Goal: Task Accomplishment & Management: Manage account settings

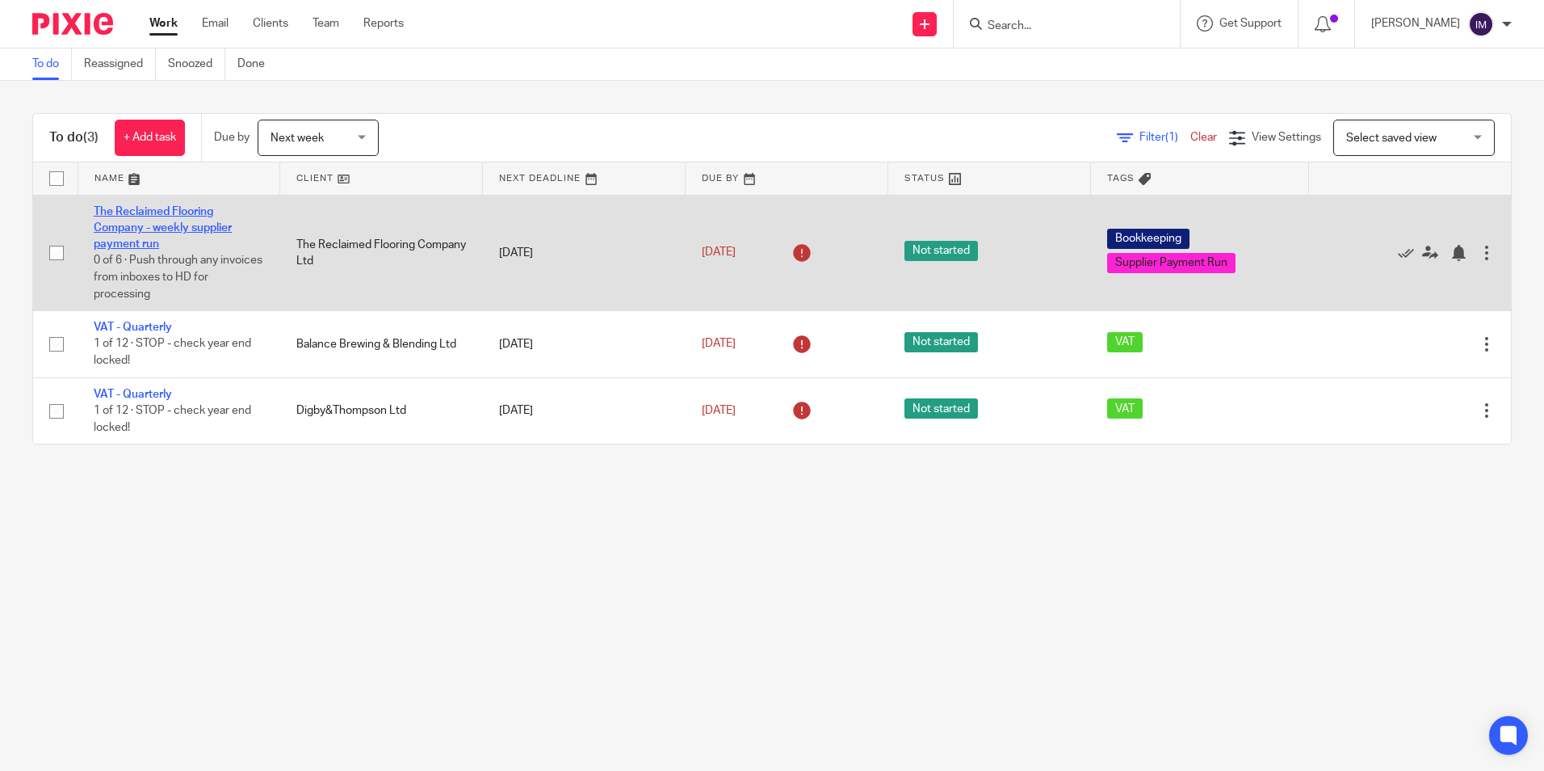
click at [183, 214] on link "The Reclaimed Flooring Company - weekly supplier payment run" at bounding box center [163, 228] width 138 height 44
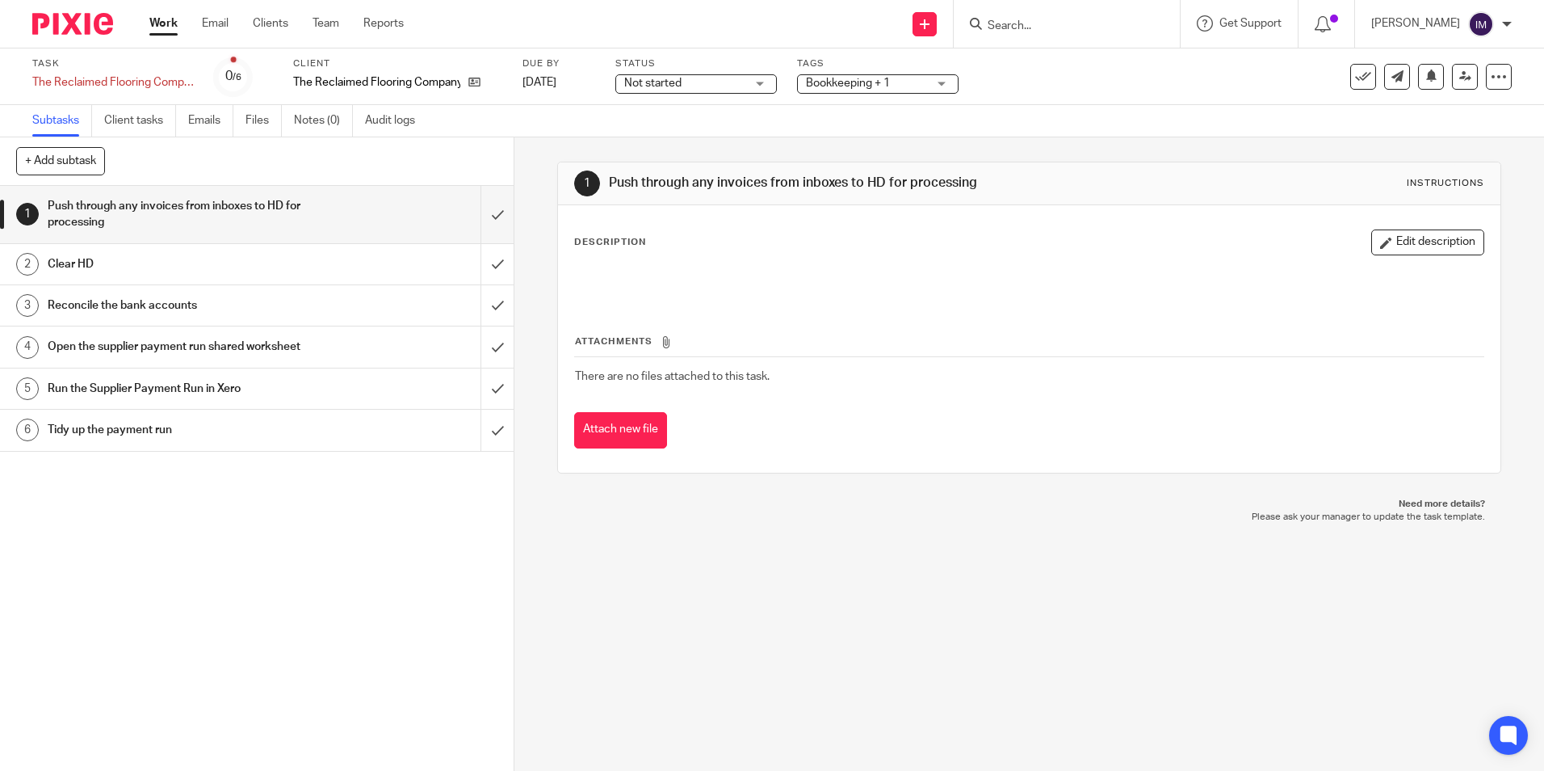
click at [191, 270] on h1 "Clear HD" at bounding box center [187, 264] width 278 height 24
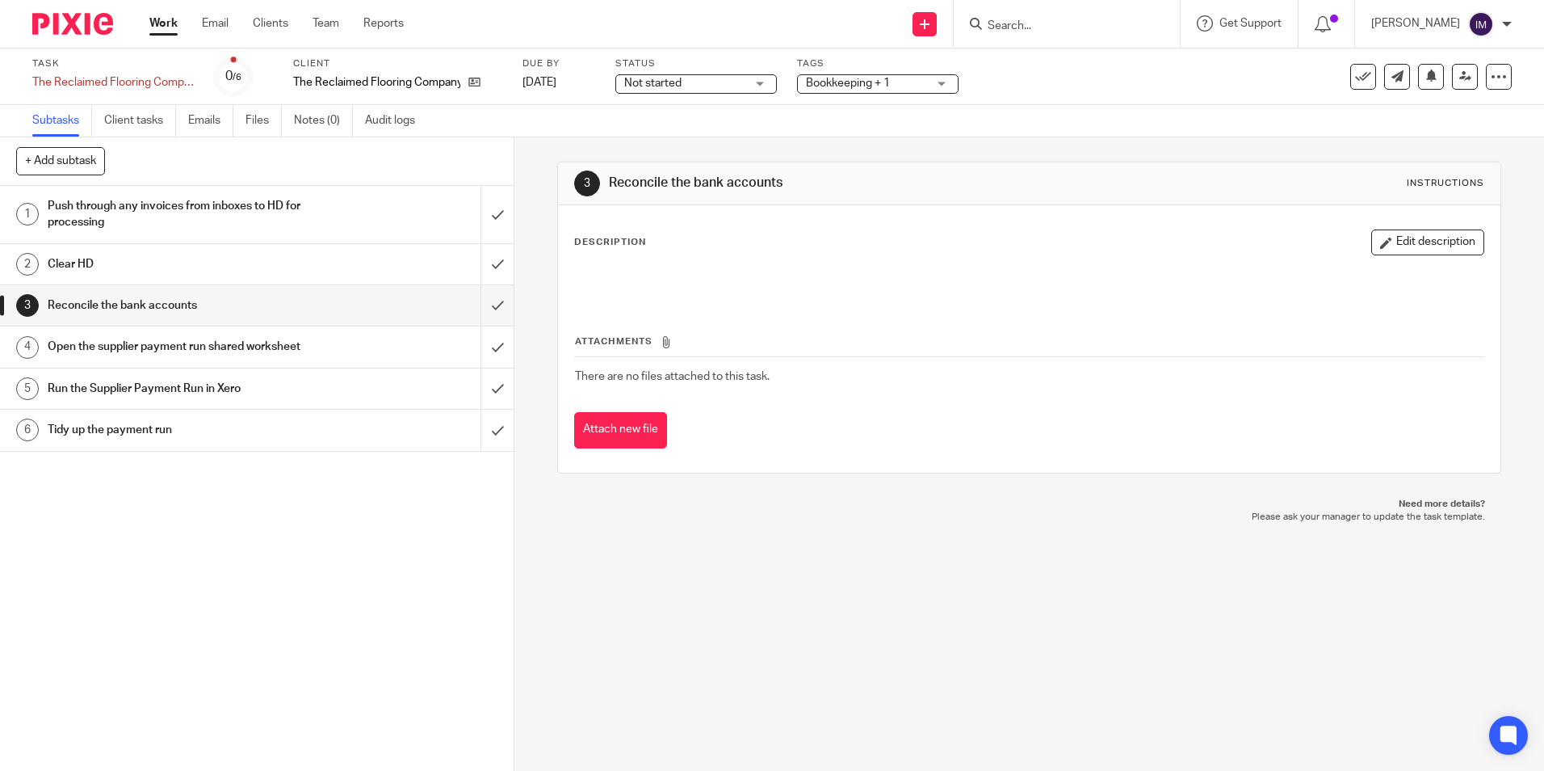
click at [193, 343] on h1 "Open the supplier payment run shared worksheet" at bounding box center [187, 346] width 278 height 24
click at [269, 386] on h1 "Run the Supplier Payment Run in Xero" at bounding box center [187, 388] width 278 height 24
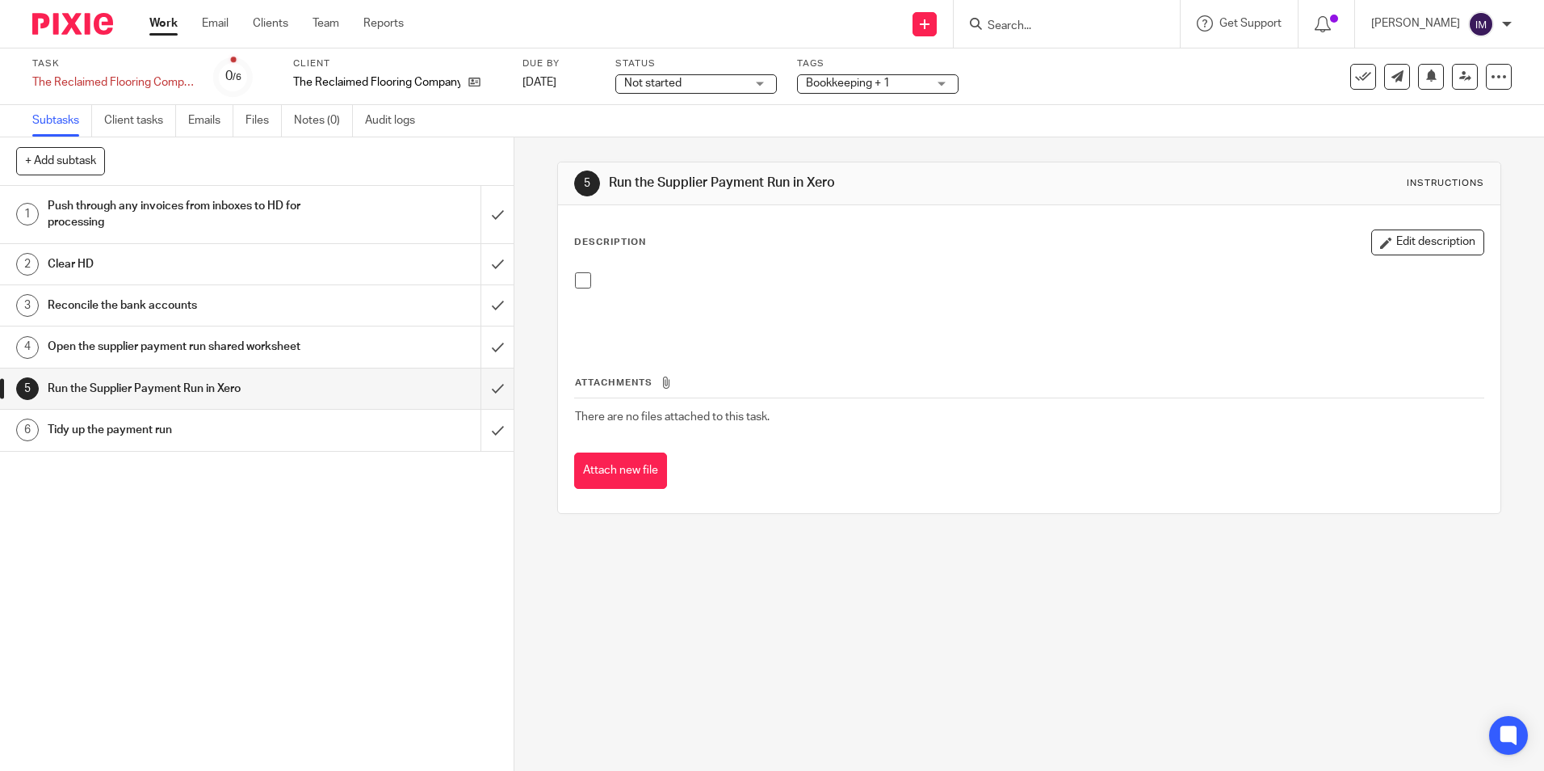
click at [162, 17] on link "Work" at bounding box center [163, 23] width 28 height 16
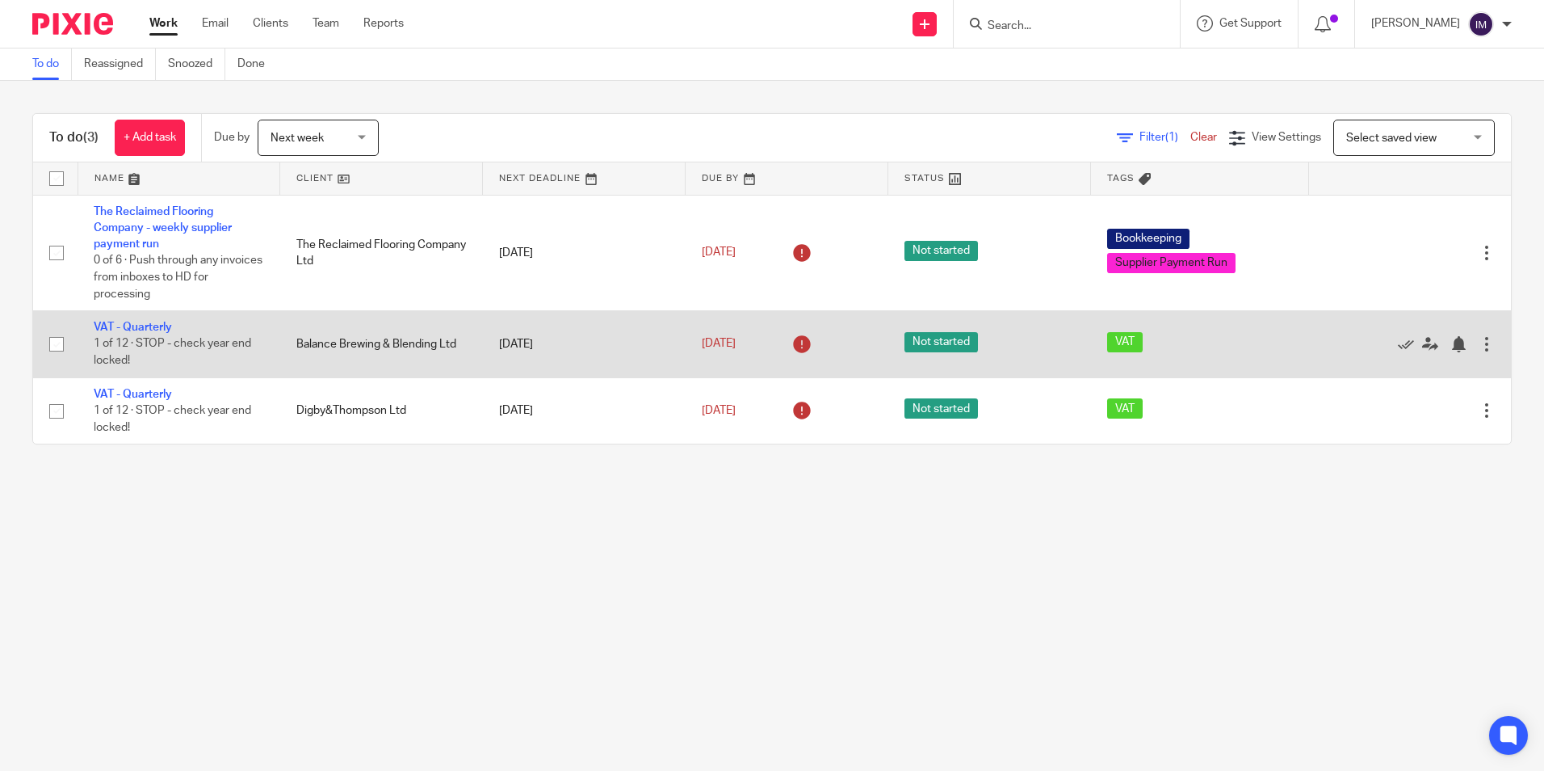
click at [360, 345] on td "Balance Brewing & Blending Ltd" at bounding box center [381, 344] width 203 height 66
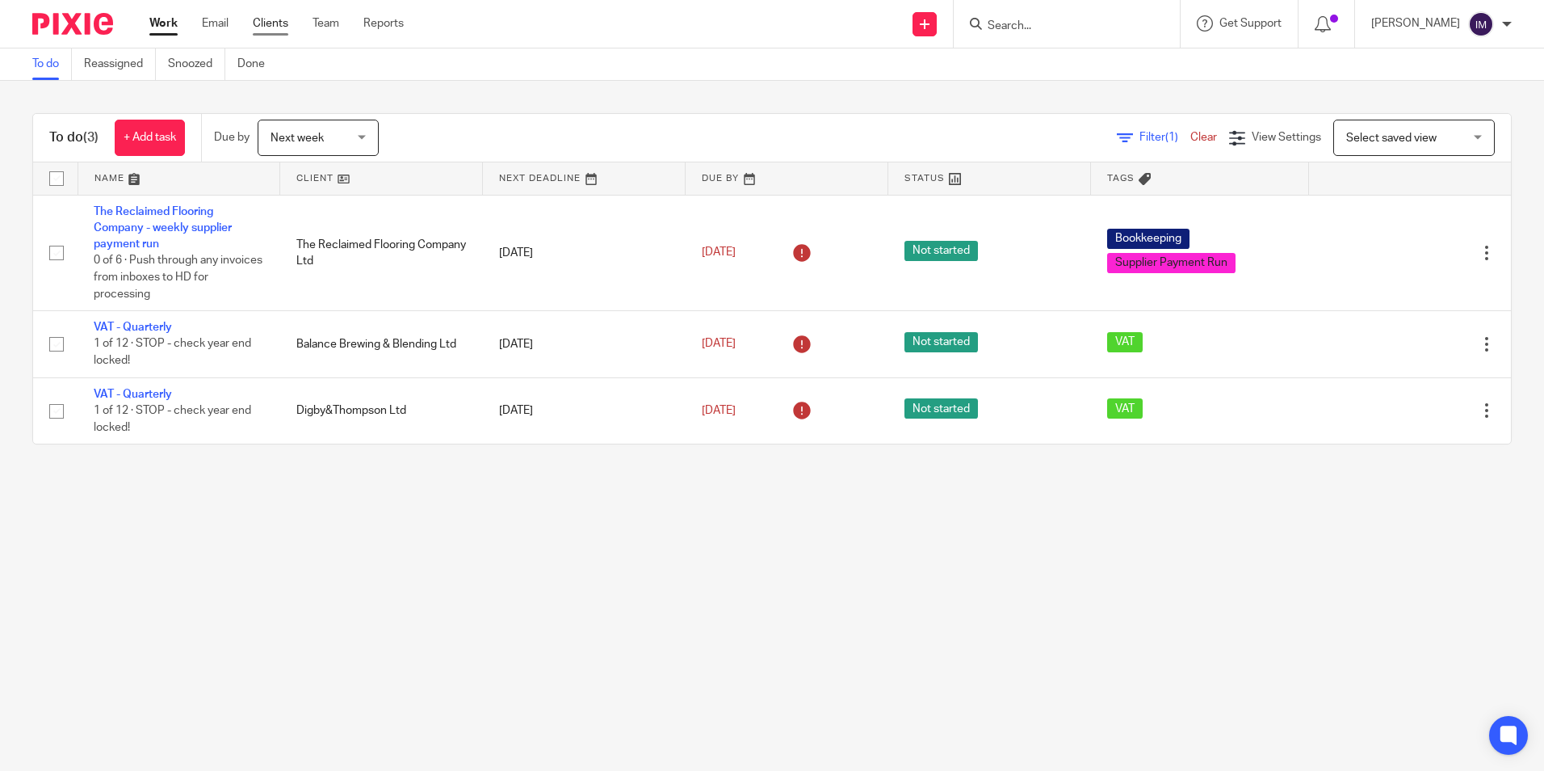
click at [259, 28] on link "Clients" at bounding box center [271, 23] width 36 height 16
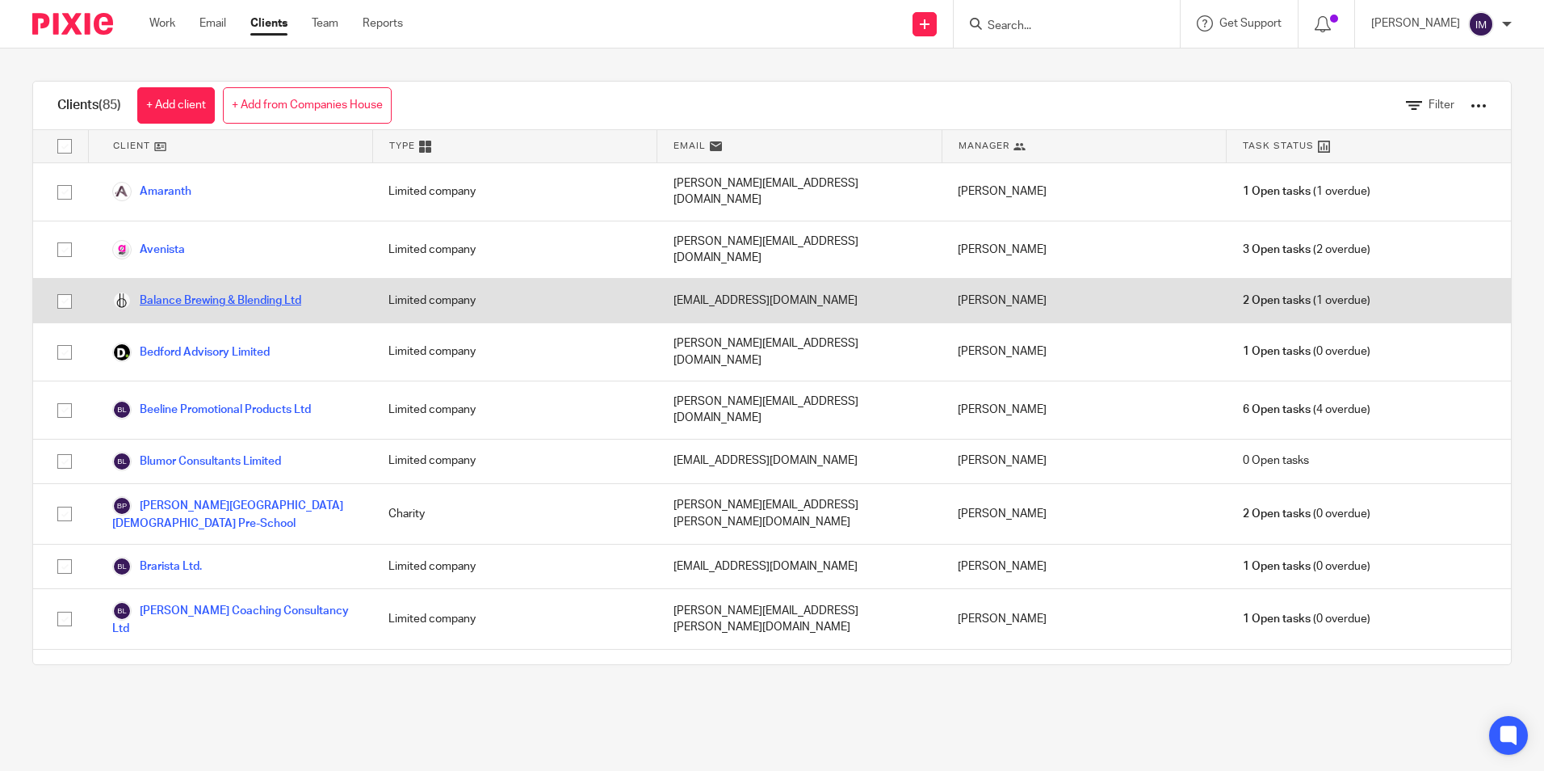
click at [221, 291] on link "Balance Brewing & Blending Ltd" at bounding box center [206, 300] width 189 height 19
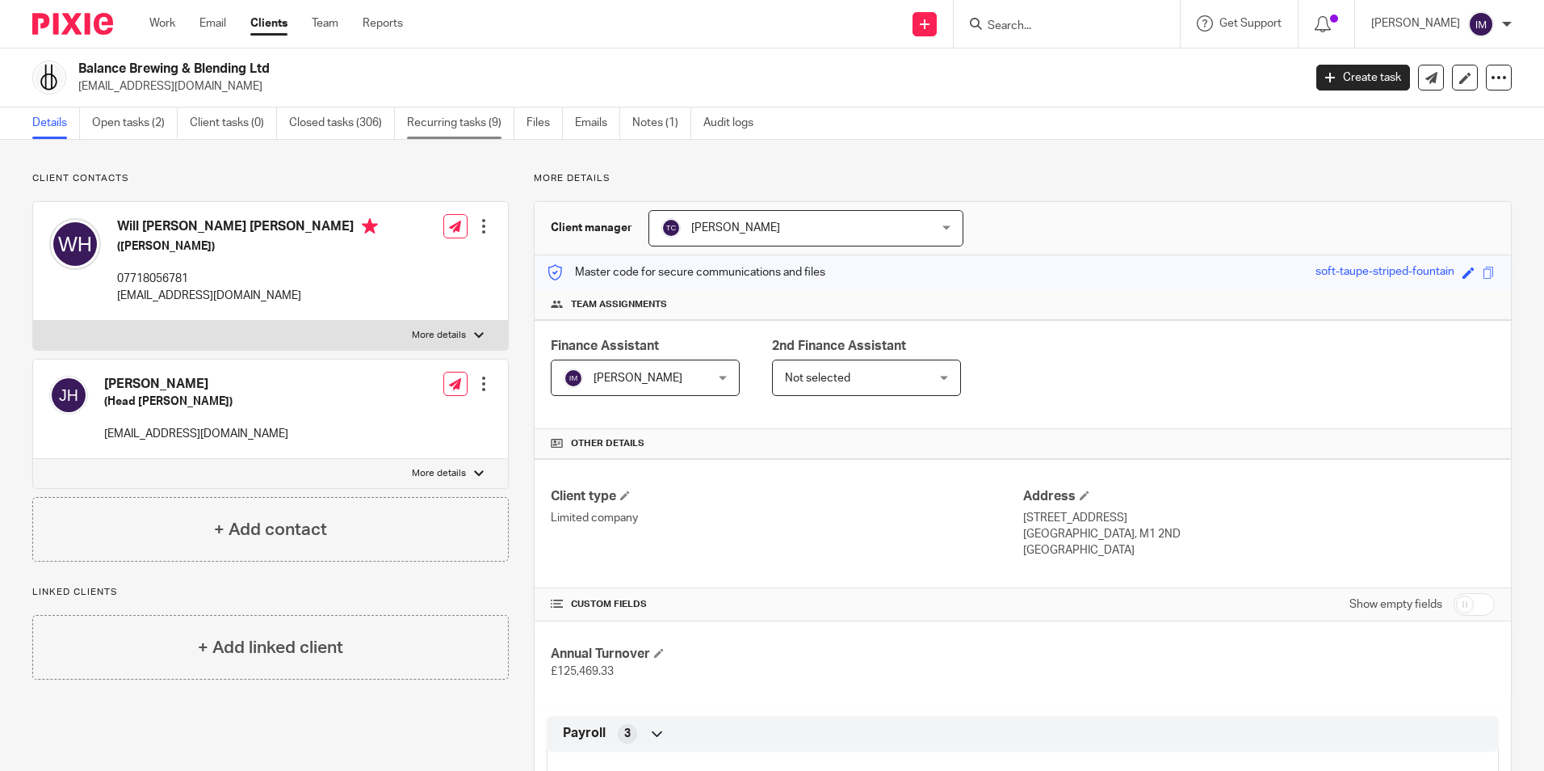
click at [448, 123] on link "Recurring tasks (9)" at bounding box center [460, 122] width 107 height 31
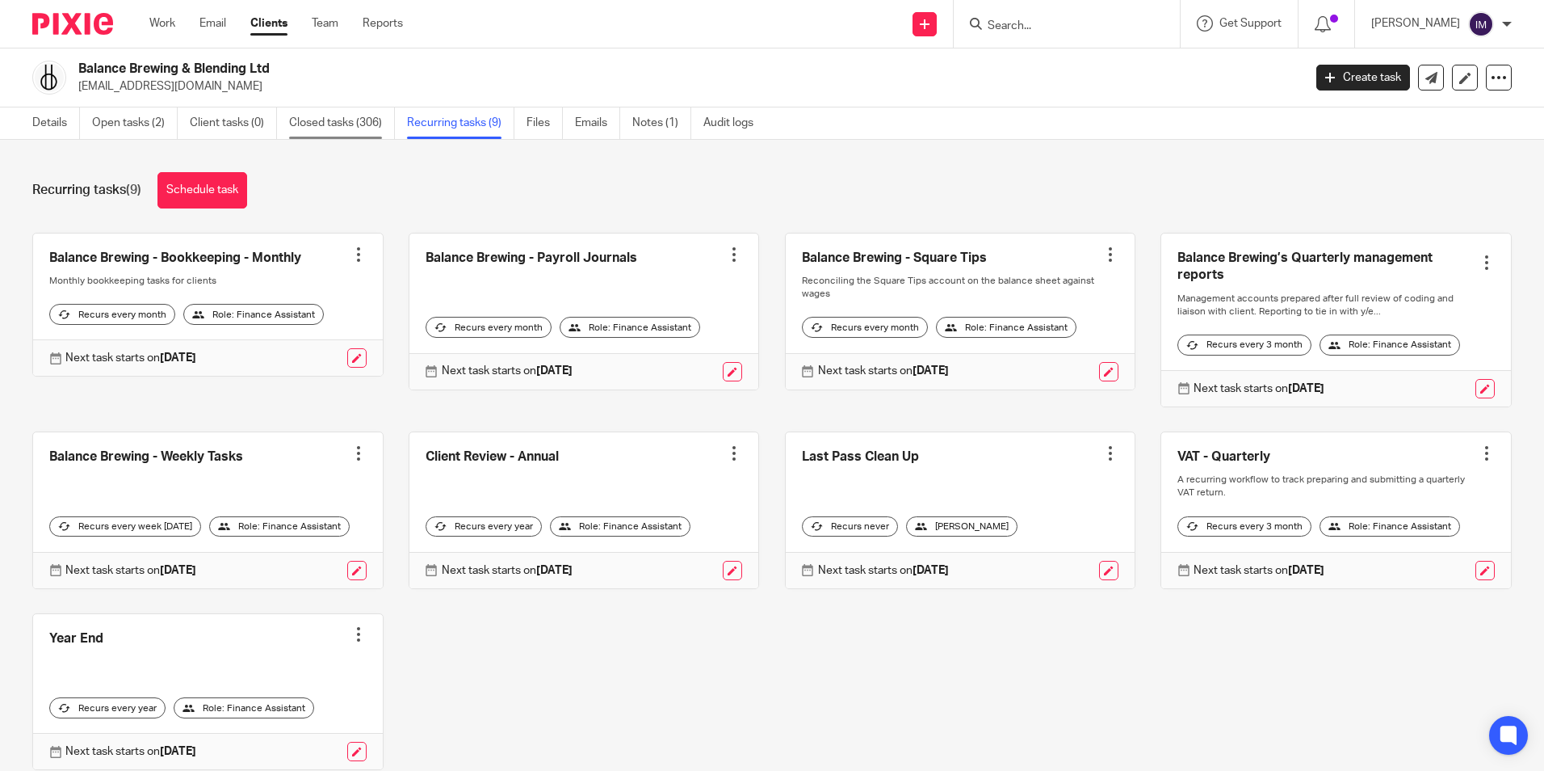
click at [334, 124] on link "Closed tasks (306)" at bounding box center [342, 122] width 106 height 31
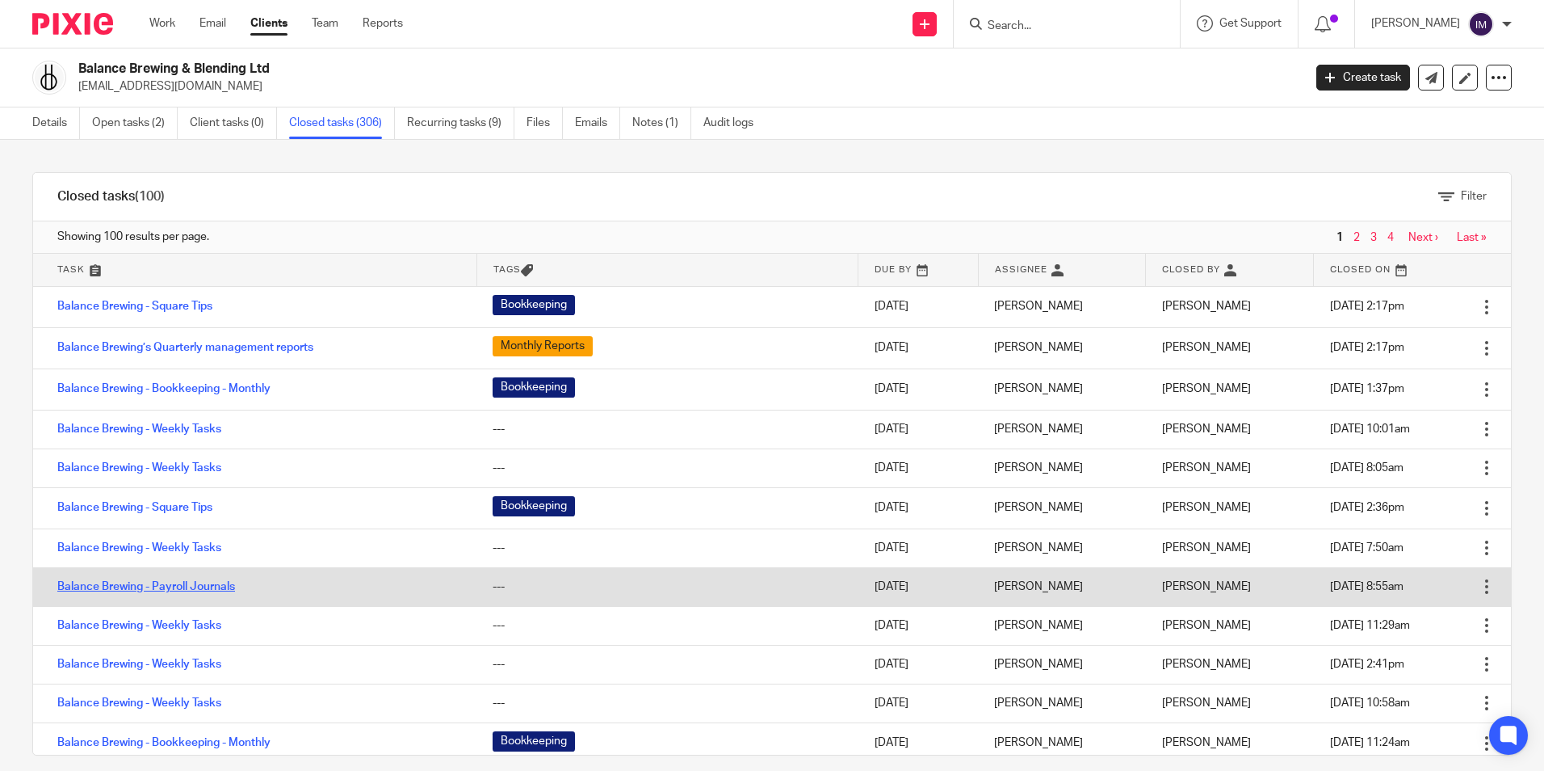
click at [202, 587] on link "Balance Brewing - Payroll Journals" at bounding box center [146, 586] width 178 height 11
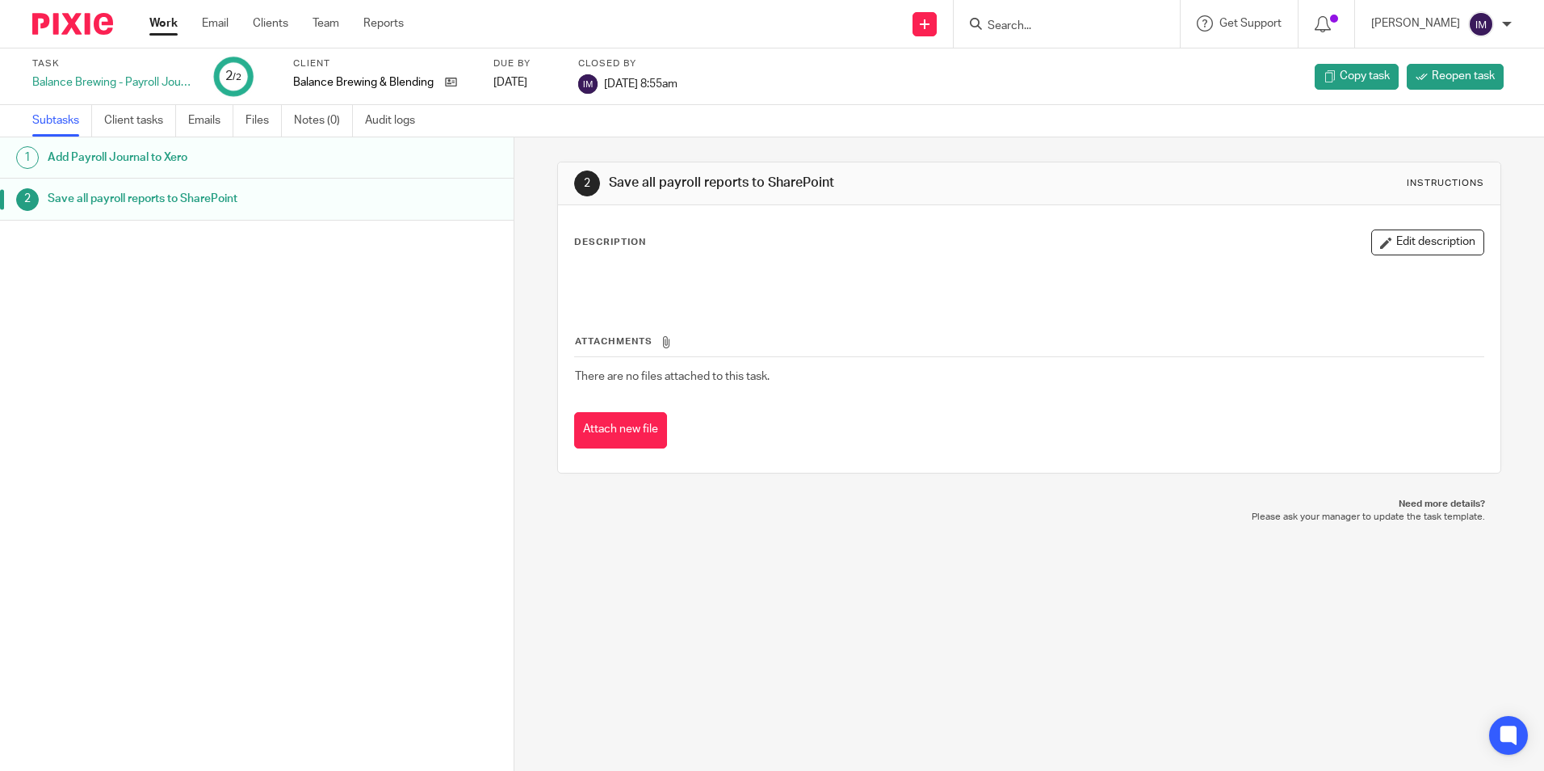
click at [203, 163] on h1 "Add Payroll Journal to Xero" at bounding box center [198, 157] width 300 height 24
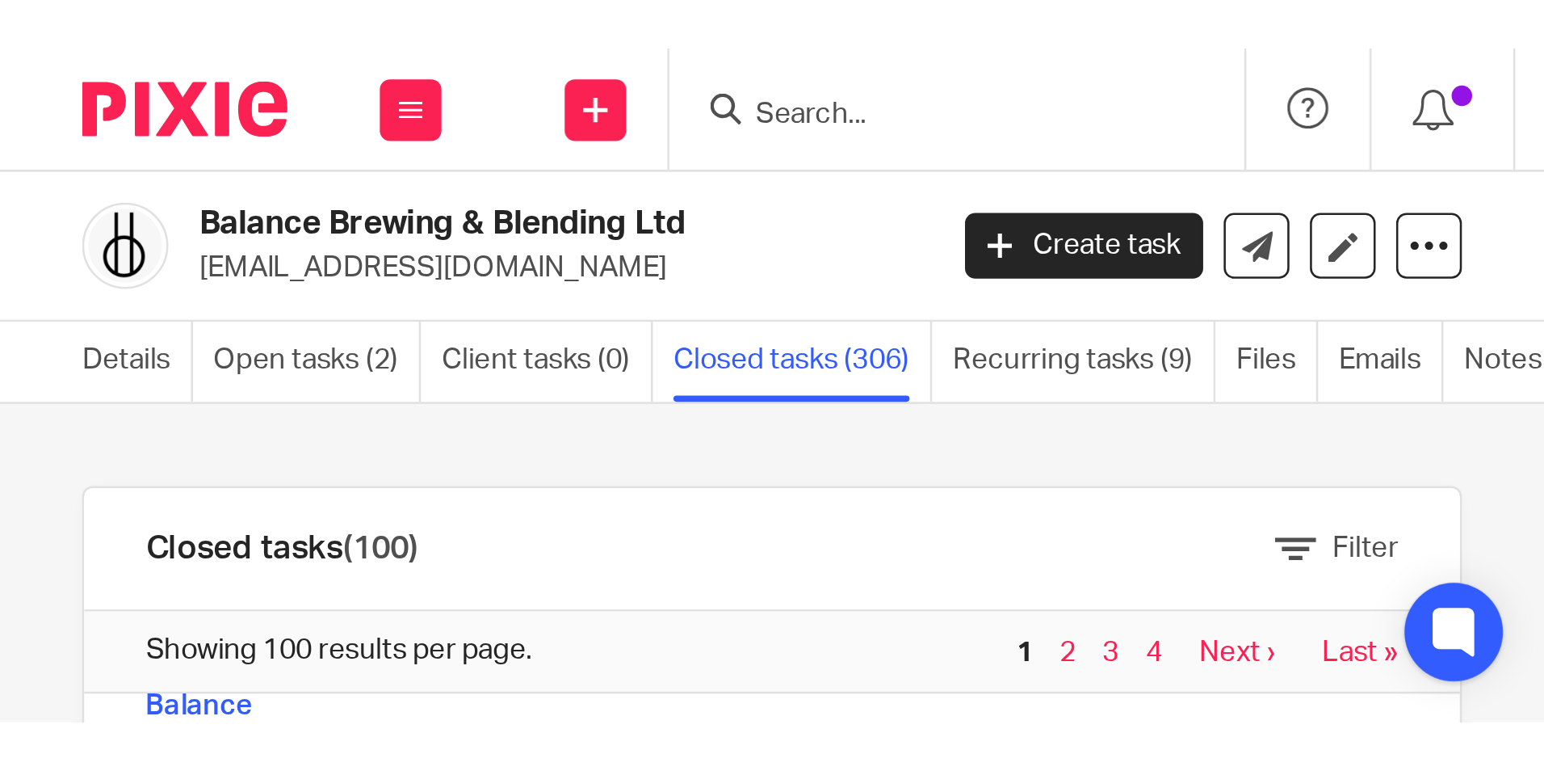
scroll to position [242, 0]
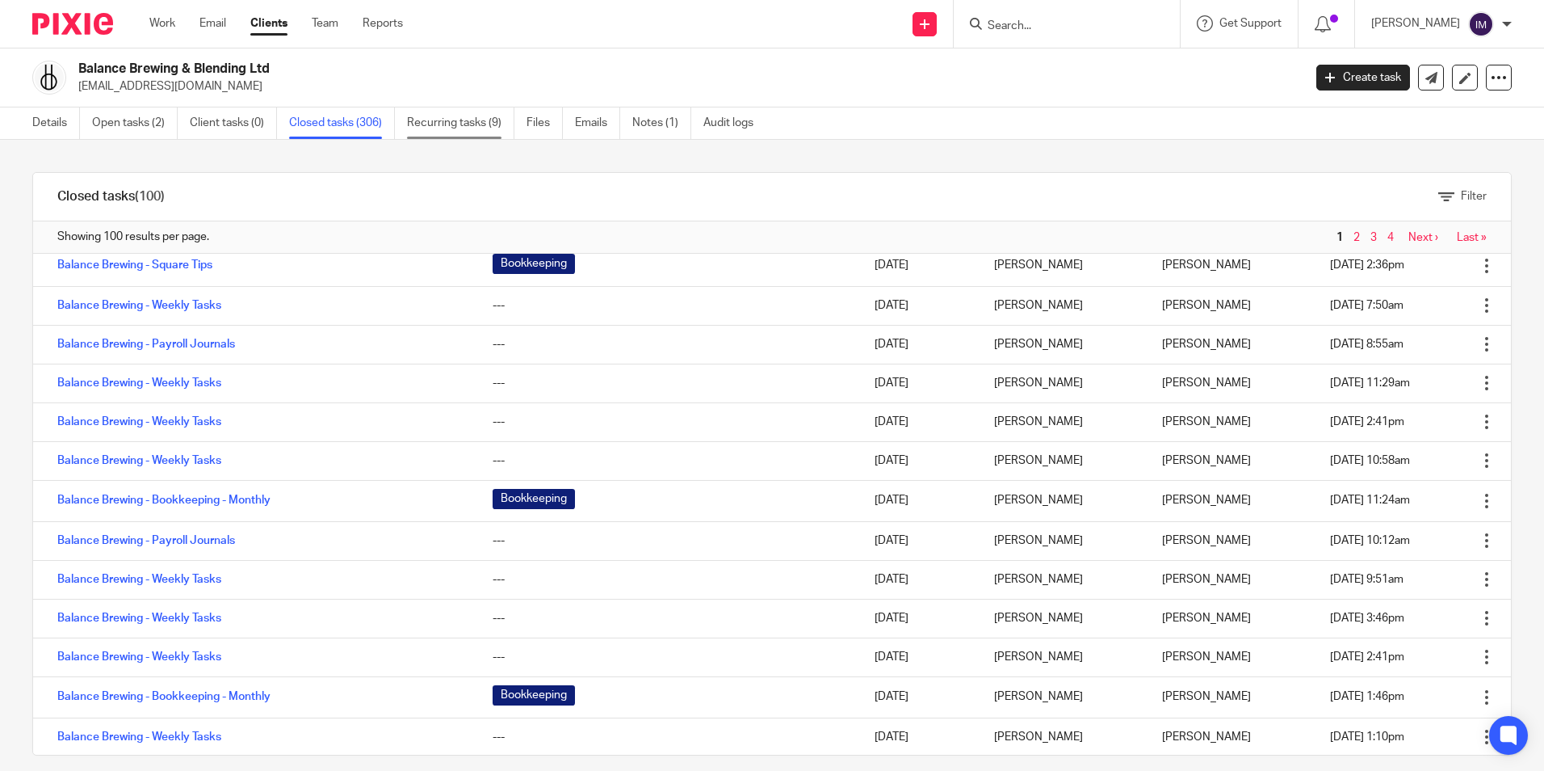
click at [445, 124] on link "Recurring tasks (9)" at bounding box center [460, 122] width 107 height 31
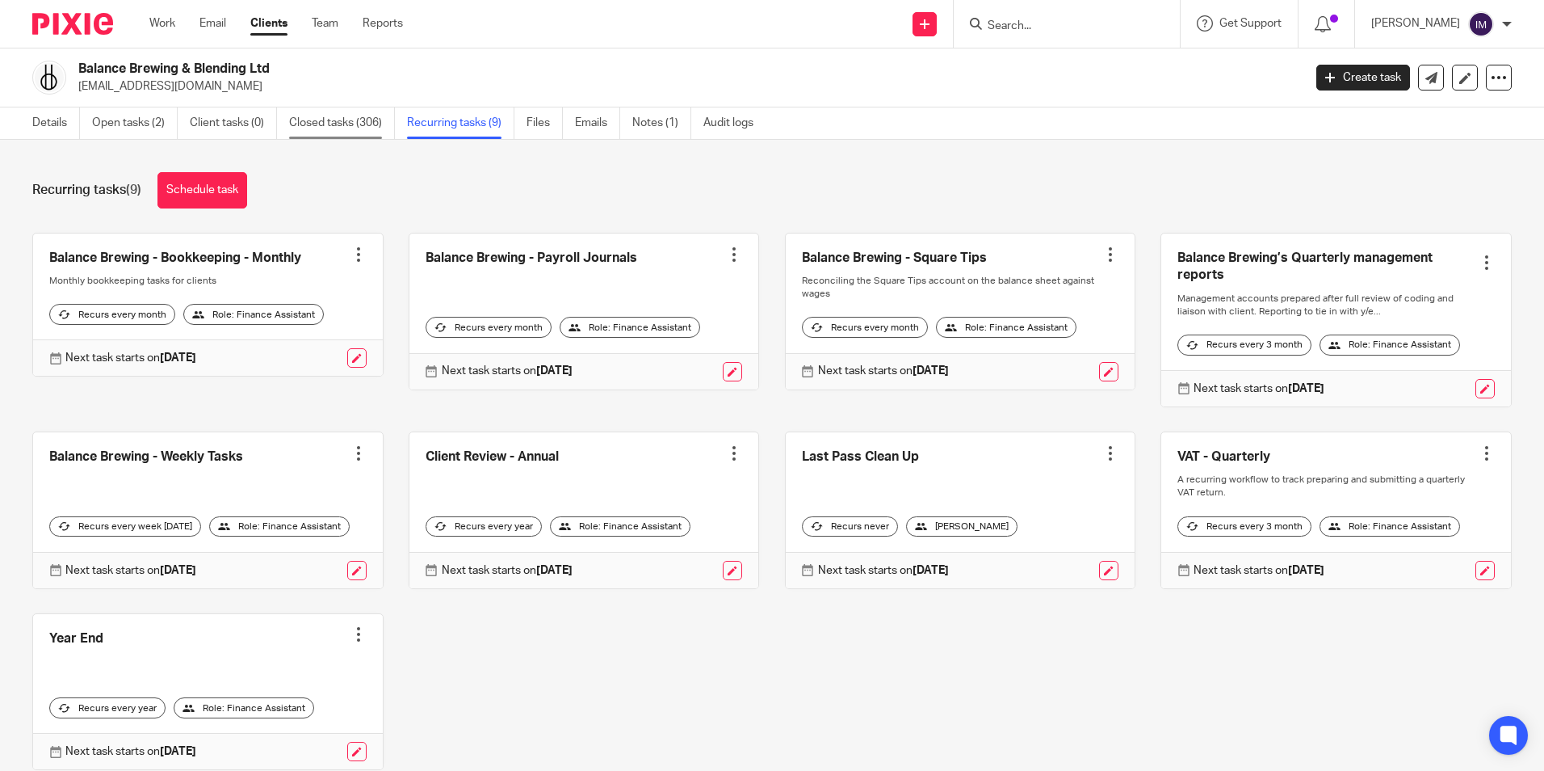
click at [332, 126] on link "Closed tasks (306)" at bounding box center [342, 122] width 106 height 31
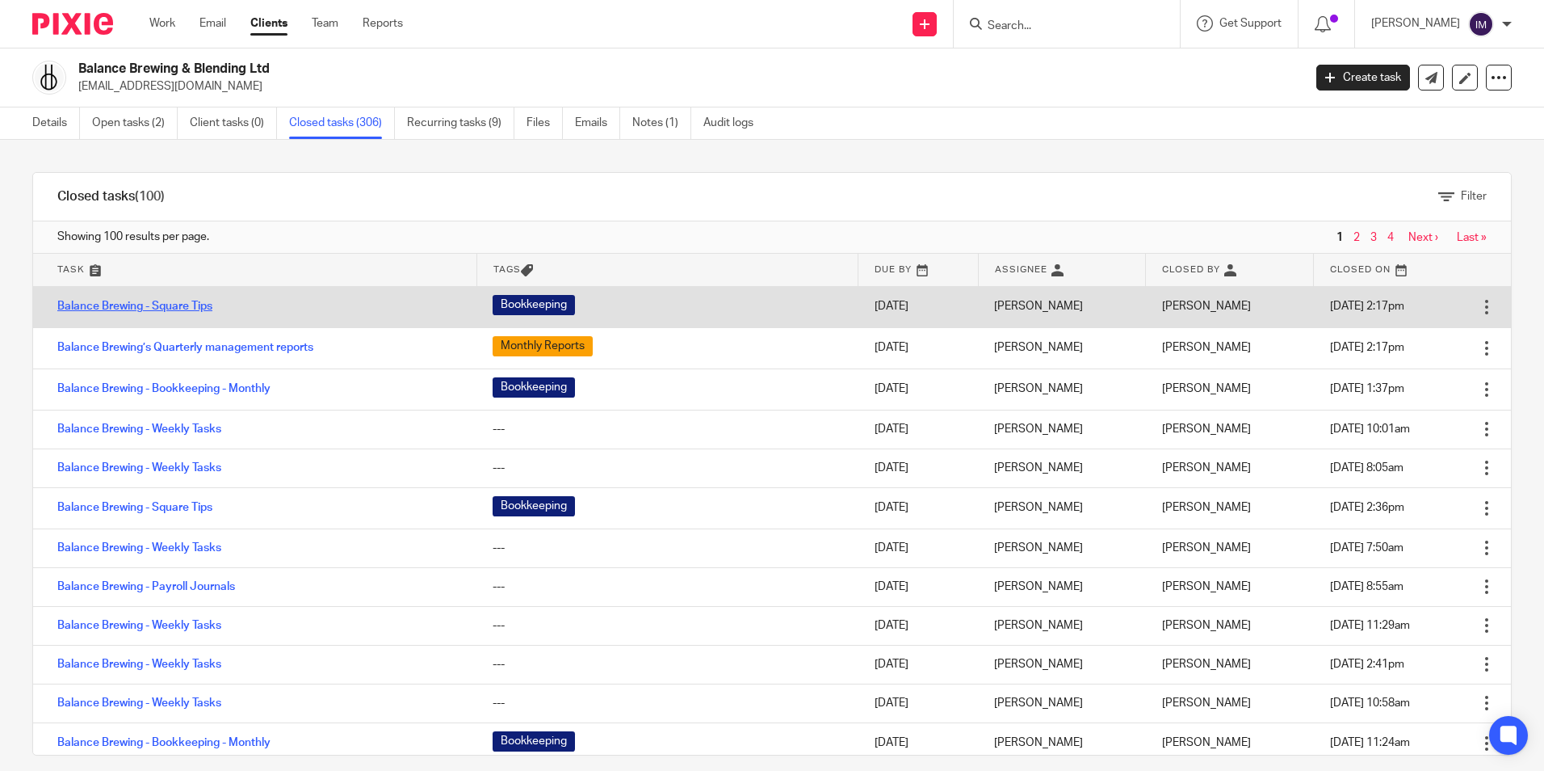
click at [168, 300] on link "Balance Brewing - Square Tips" at bounding box center [134, 305] width 155 height 11
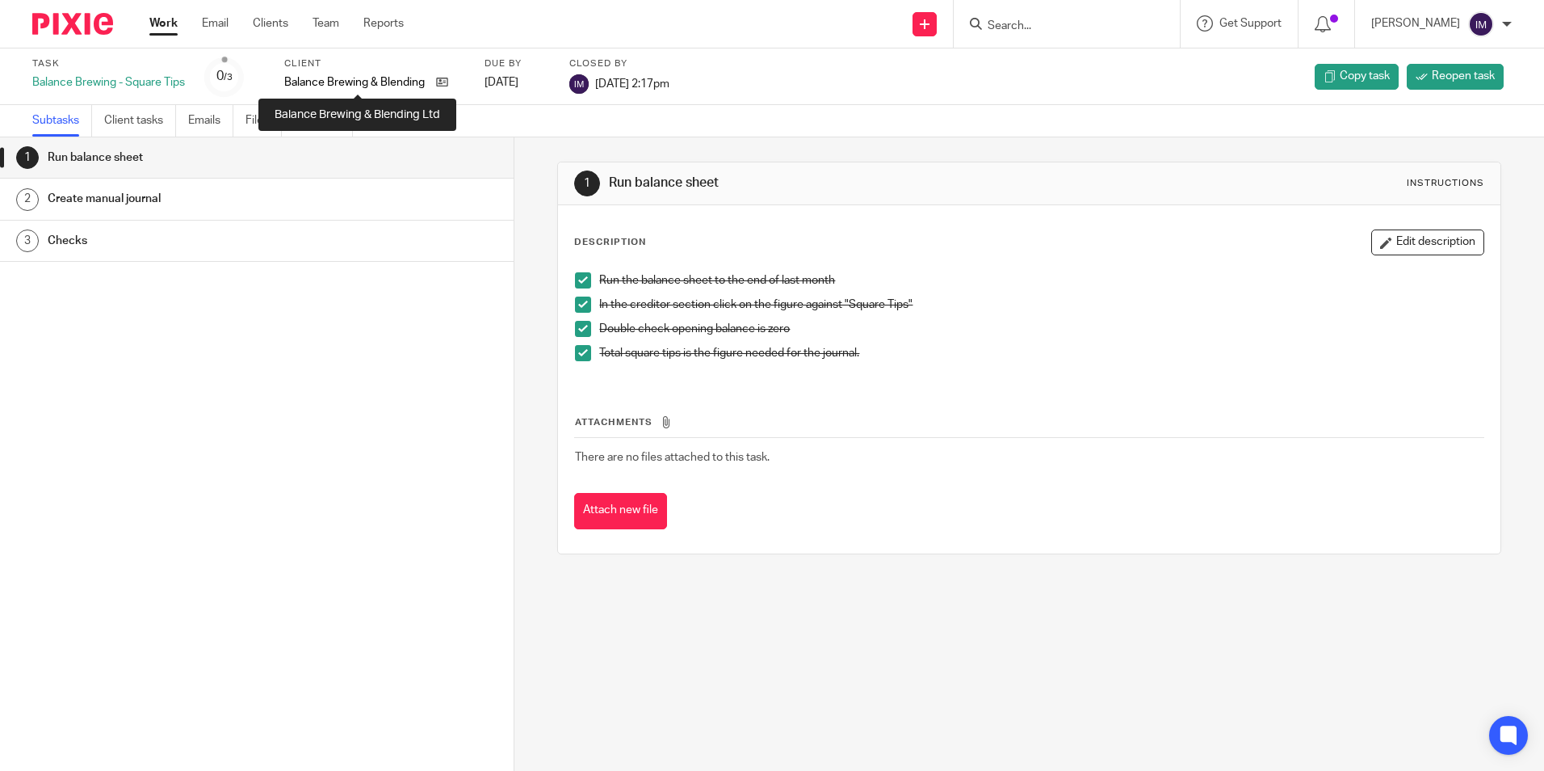
click at [355, 86] on p "Balance Brewing & Blending Ltd" at bounding box center [356, 82] width 144 height 16
click at [448, 86] on icon at bounding box center [442, 82] width 12 height 12
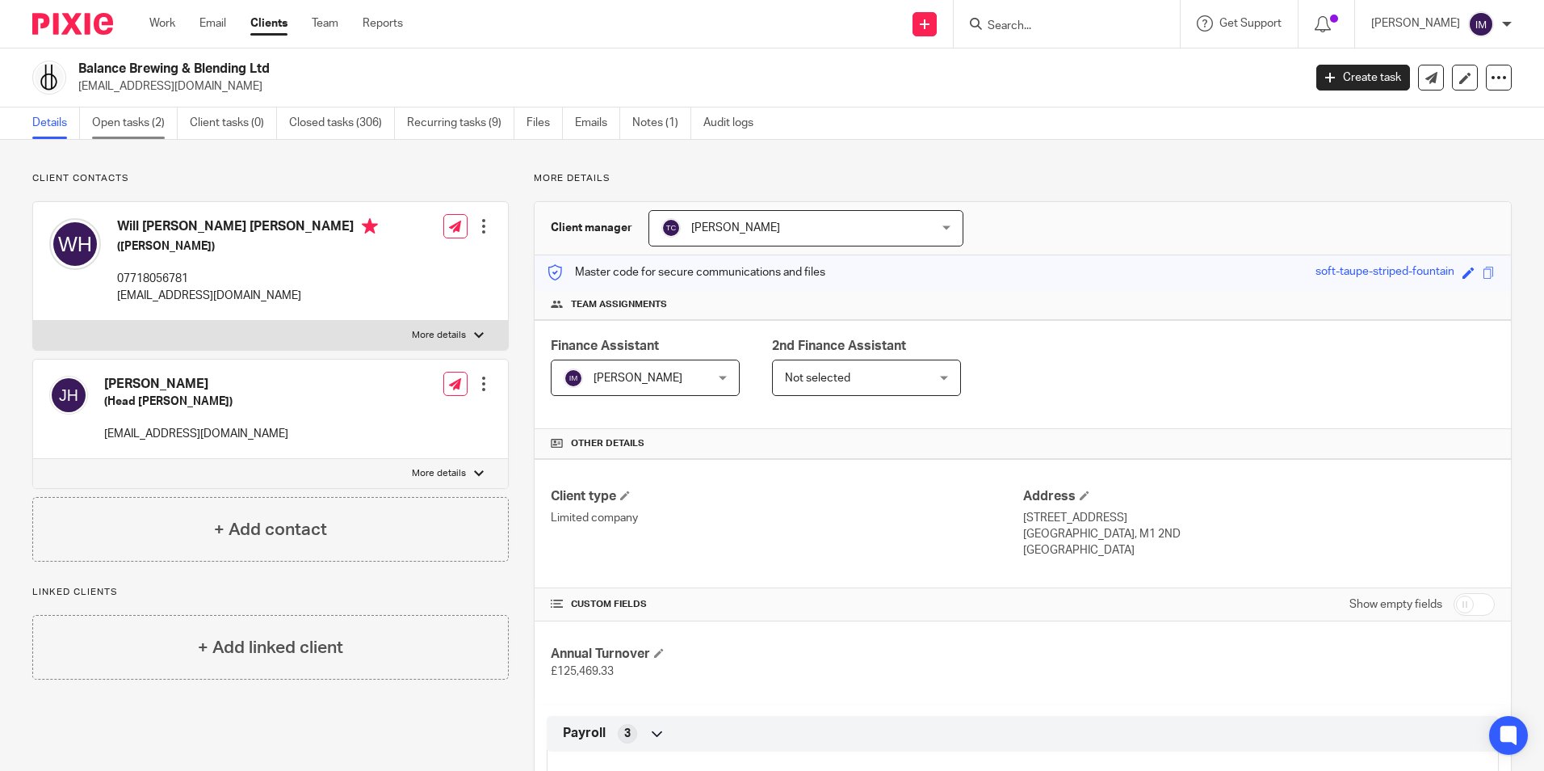
click at [143, 130] on link "Open tasks (2)" at bounding box center [135, 122] width 86 height 31
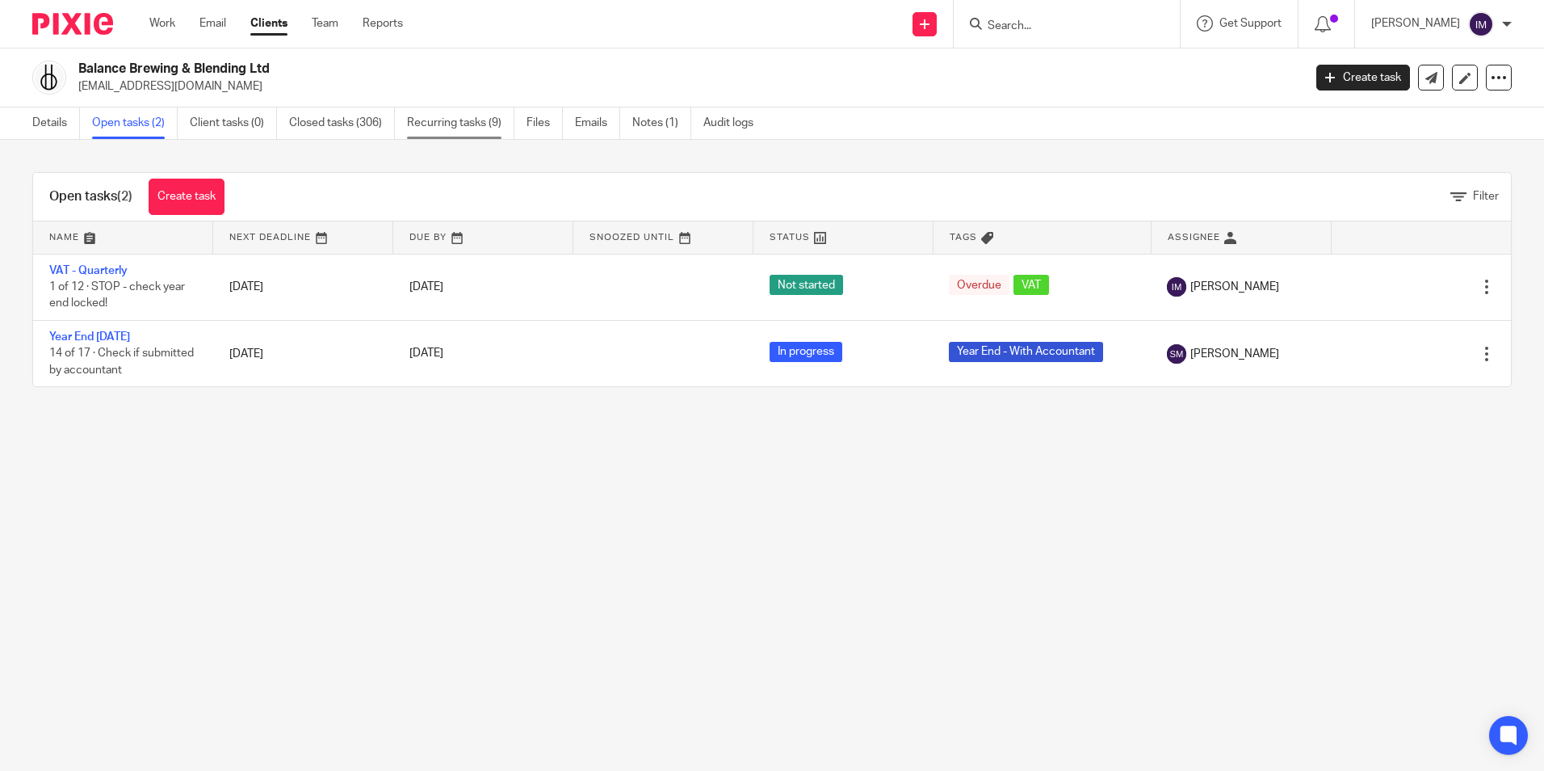
click at [451, 114] on link "Recurring tasks (9)" at bounding box center [460, 122] width 107 height 31
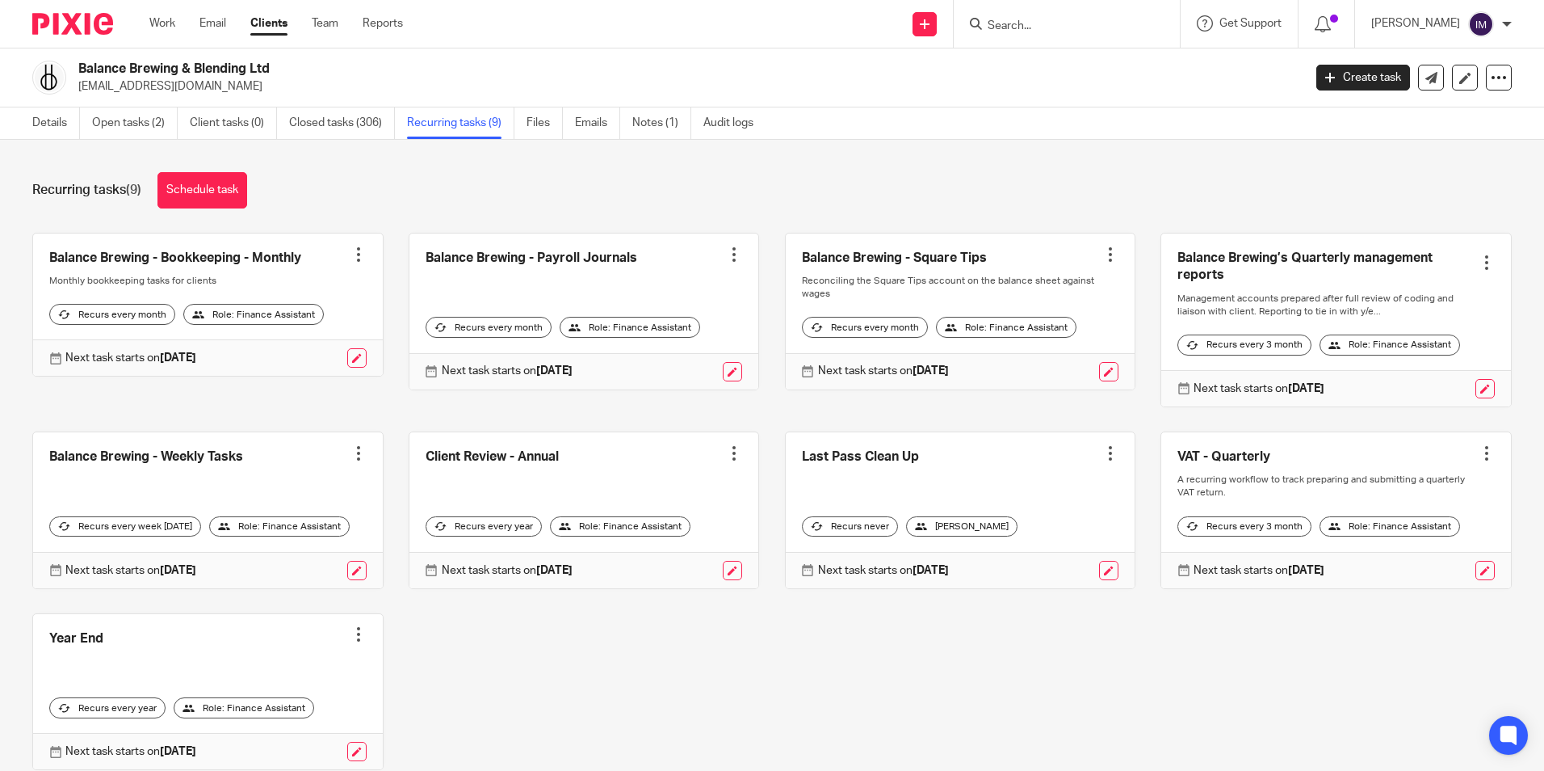
click at [946, 376] on strong "1 Oct 2025" at bounding box center [931, 370] width 36 height 11
click at [1099, 381] on link at bounding box center [1108, 371] width 19 height 19
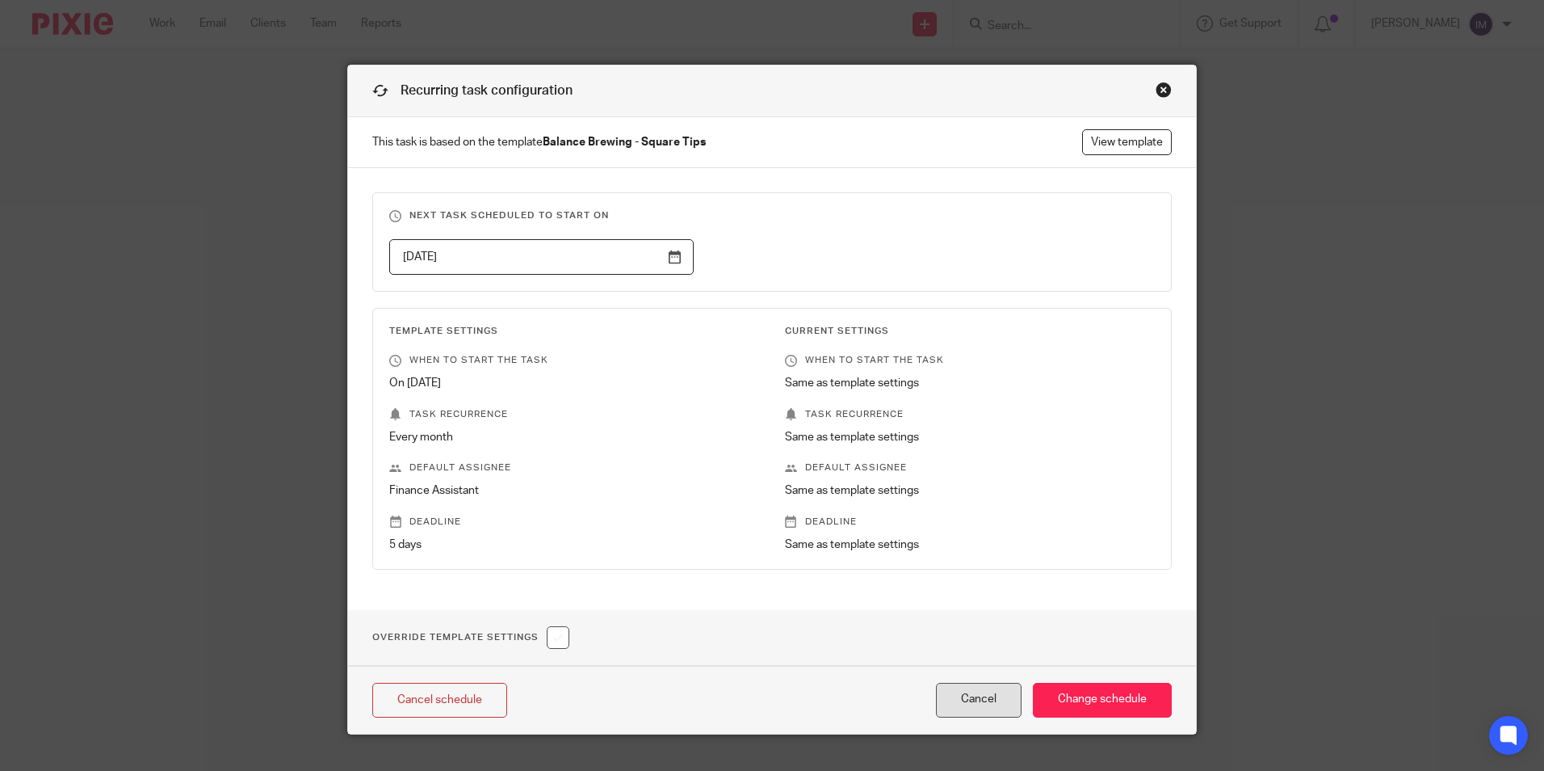
click at [966, 687] on button "Cancel" at bounding box center [979, 699] width 86 height 35
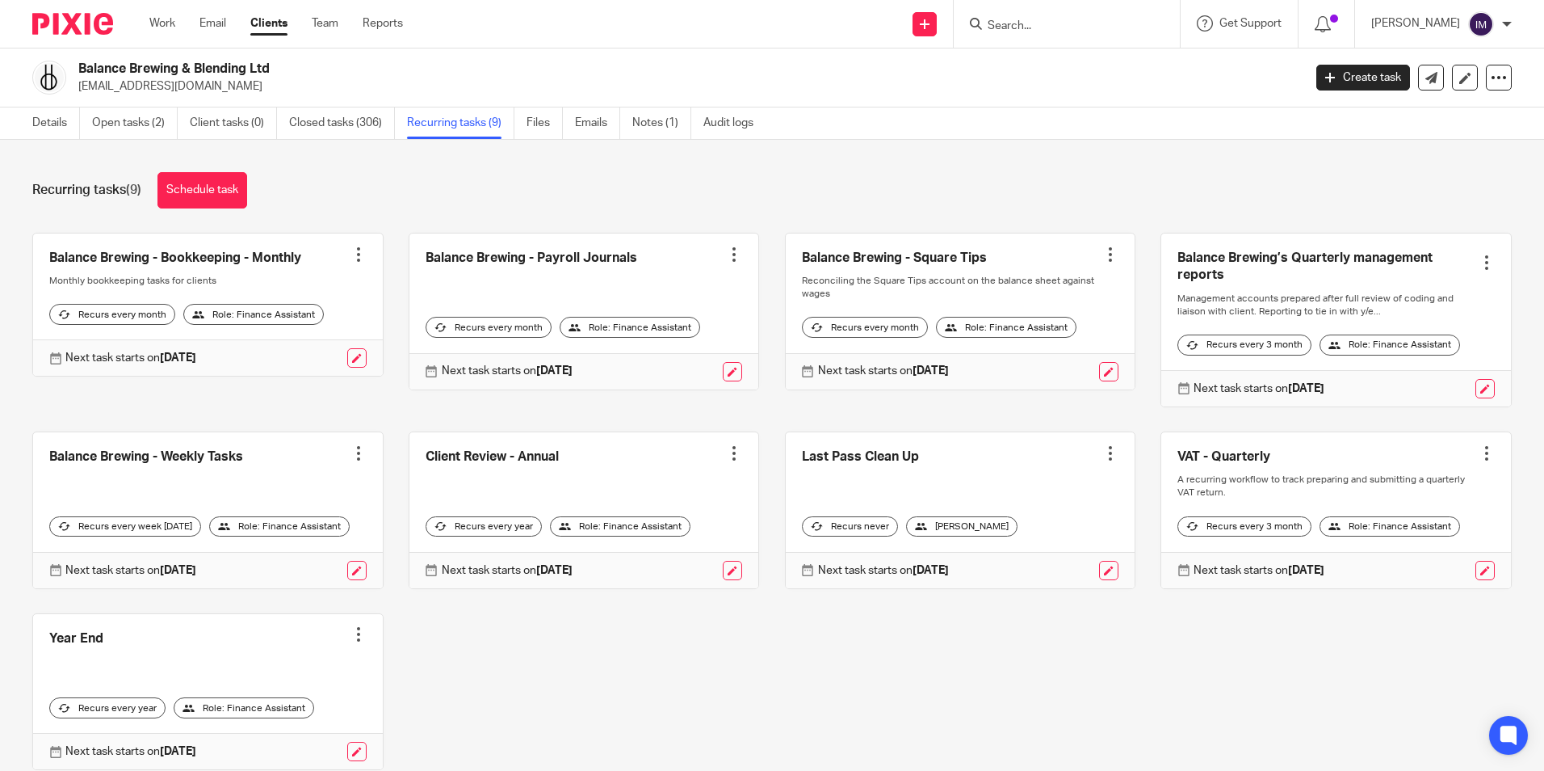
click at [930, 376] on strong "[DATE]" at bounding box center [931, 370] width 36 height 11
click at [927, 277] on link at bounding box center [961, 311] width 350 height 156
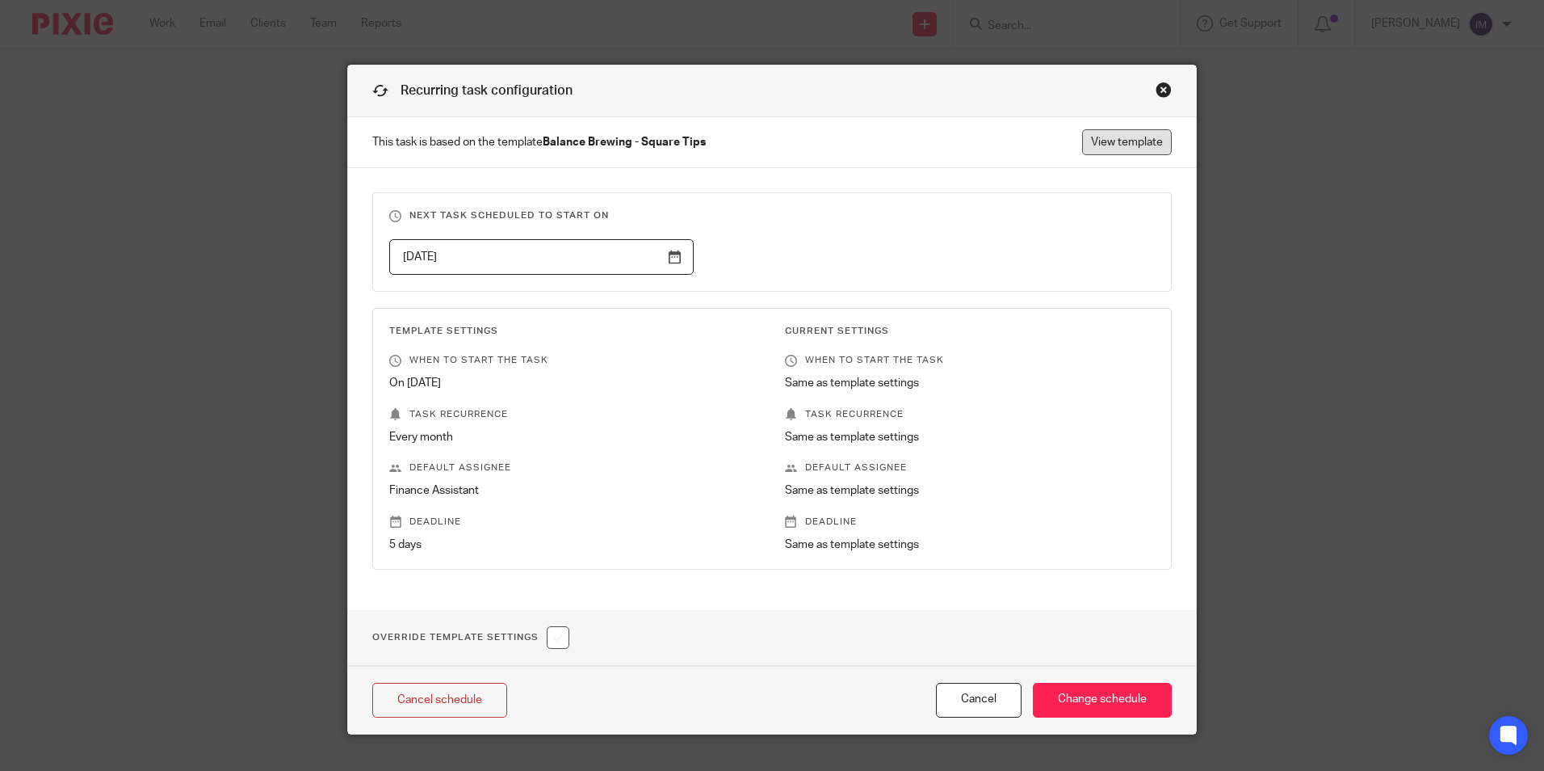
click at [1116, 142] on link "View template" at bounding box center [1127, 142] width 90 height 26
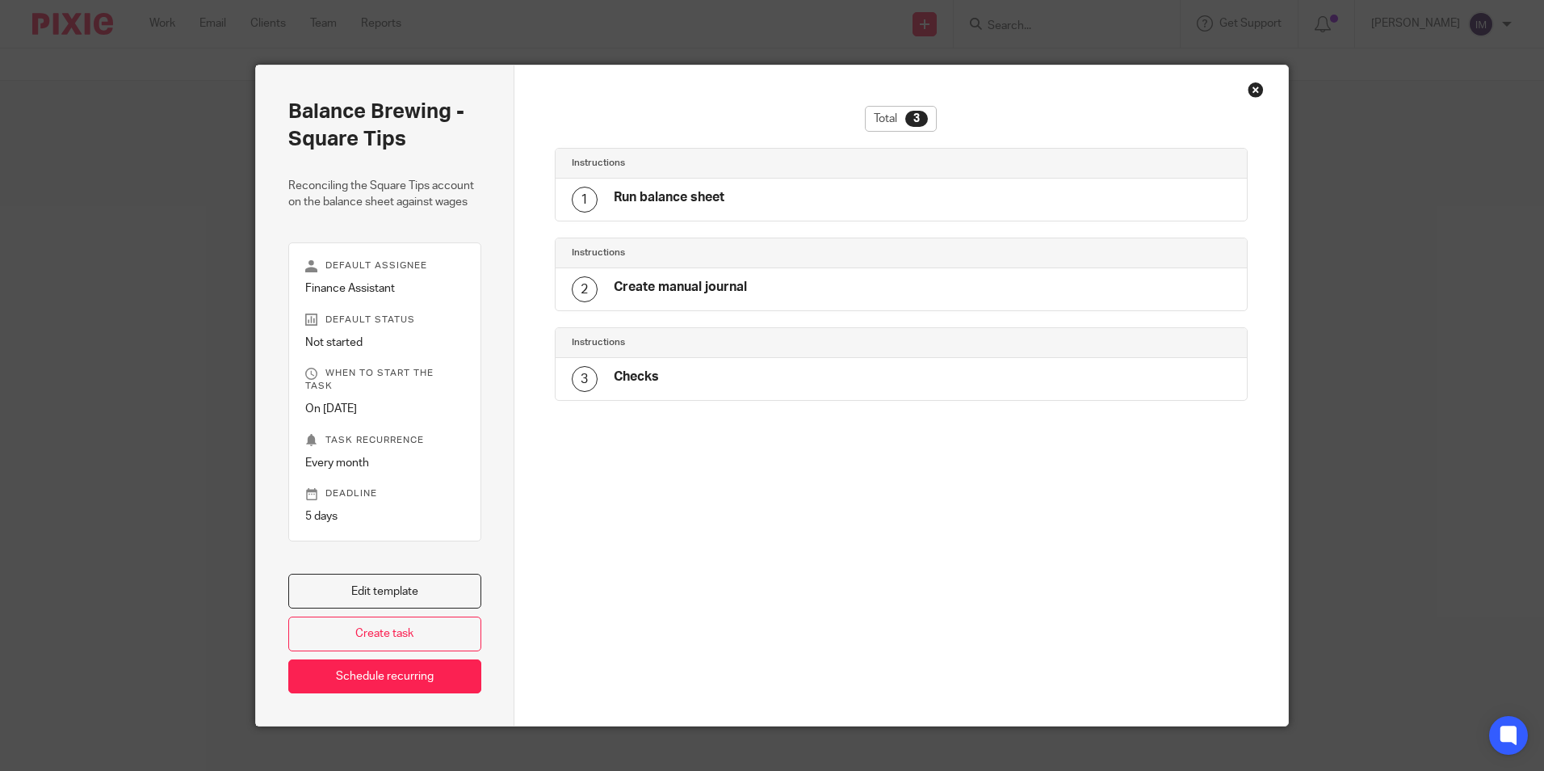
scroll to position [7, 0]
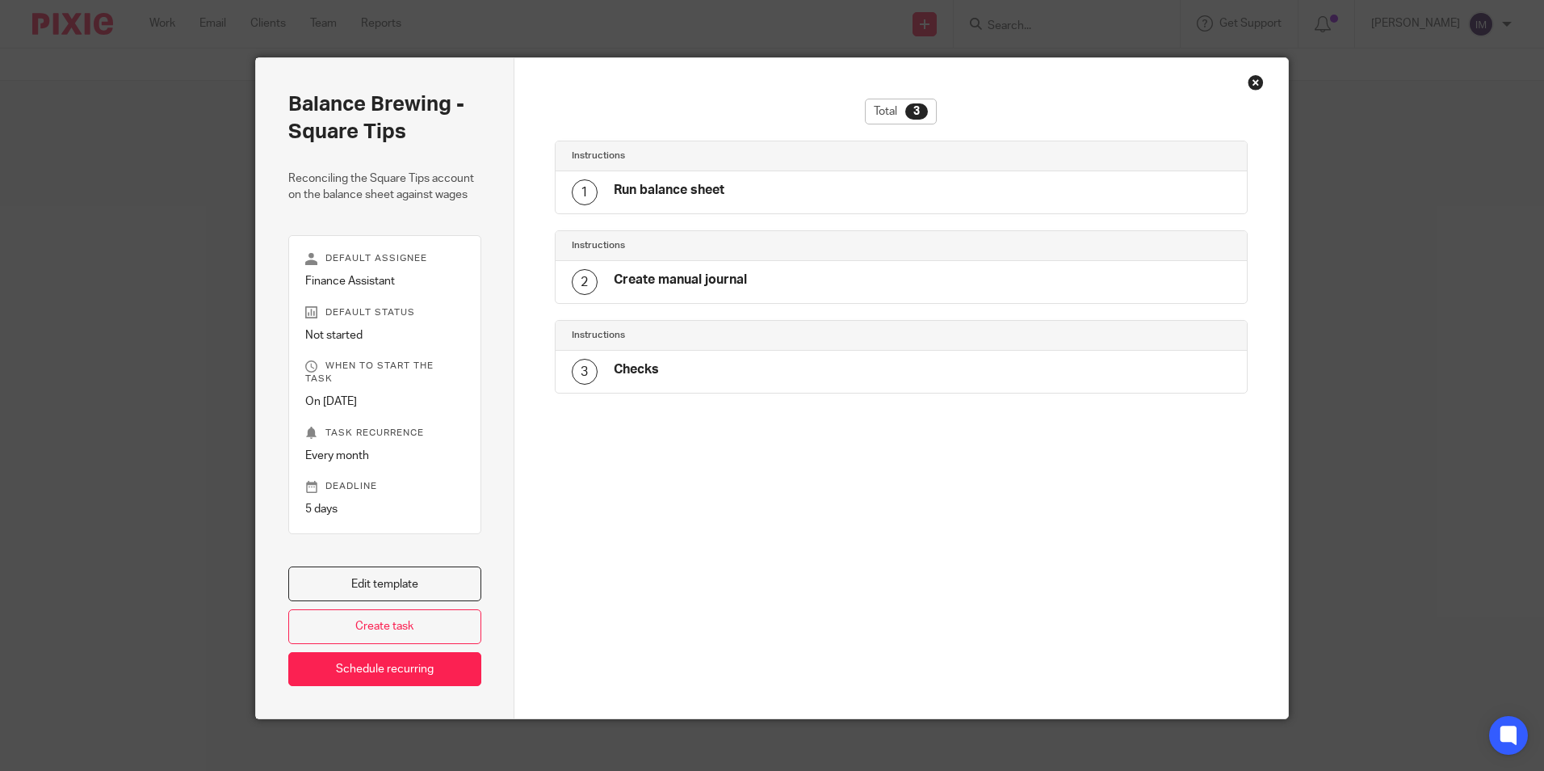
click at [1248, 80] on div "Close this dialog window" at bounding box center [1256, 82] width 16 height 16
click at [1236, 80] on div "Total 3 Instructions 1 Run balance sheet Instructions 2 Create manual journal I…" at bounding box center [901, 388] width 775 height 660
click at [1249, 80] on div "Close this dialog window" at bounding box center [1256, 82] width 16 height 16
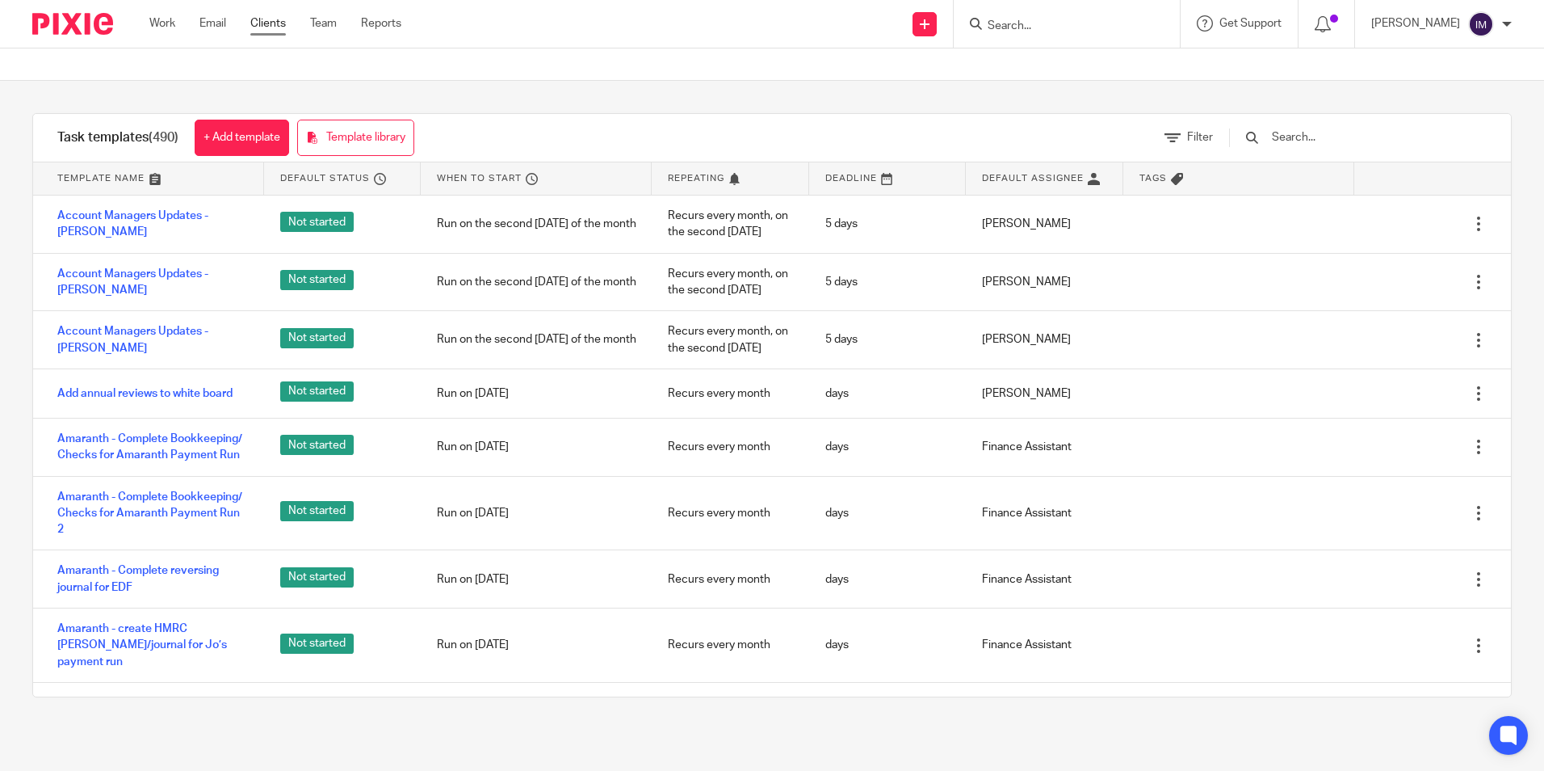
click at [262, 27] on link "Clients" at bounding box center [268, 23] width 36 height 16
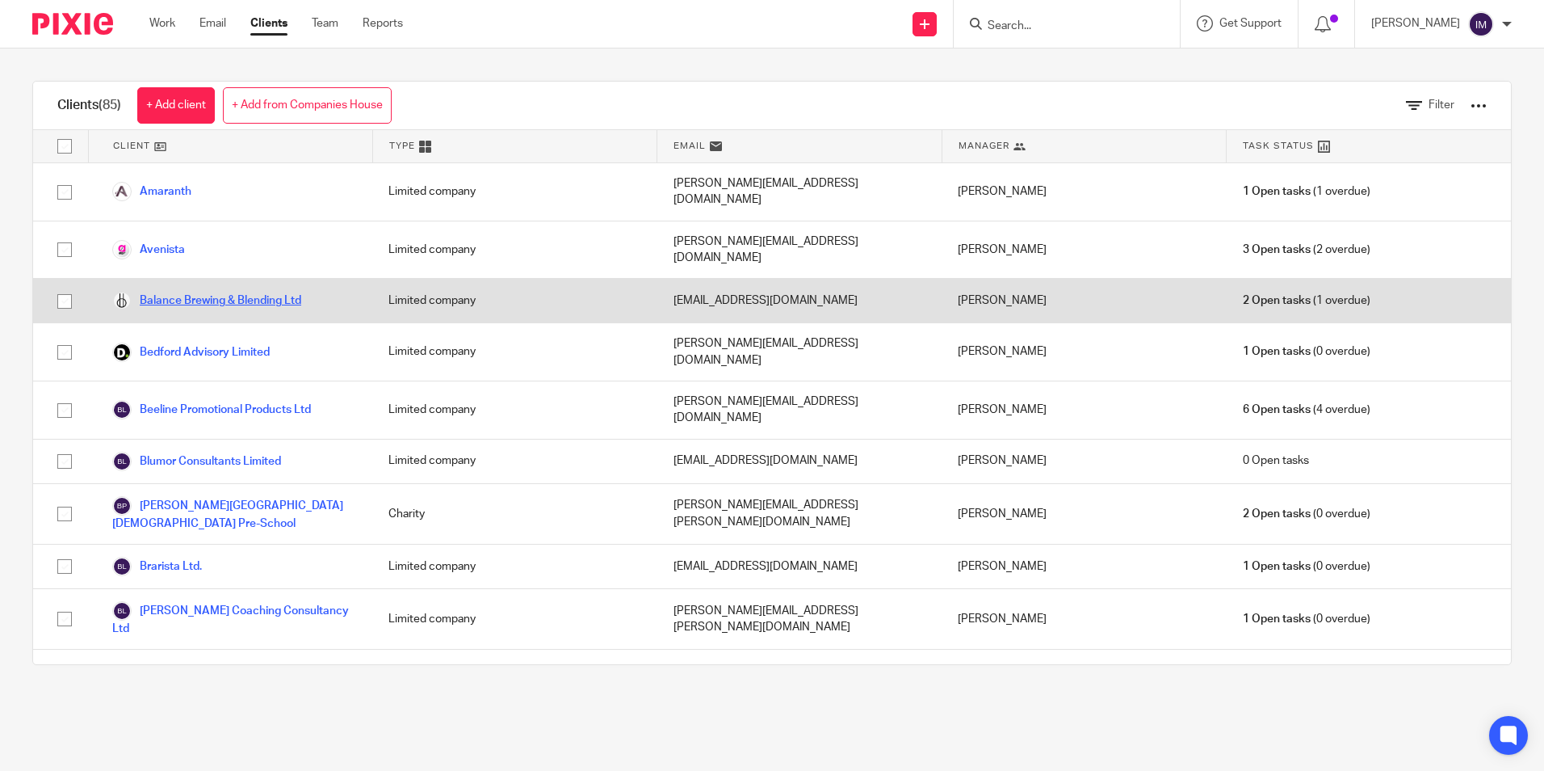
click at [250, 291] on link "Balance Brewing & Blending Ltd" at bounding box center [206, 300] width 189 height 19
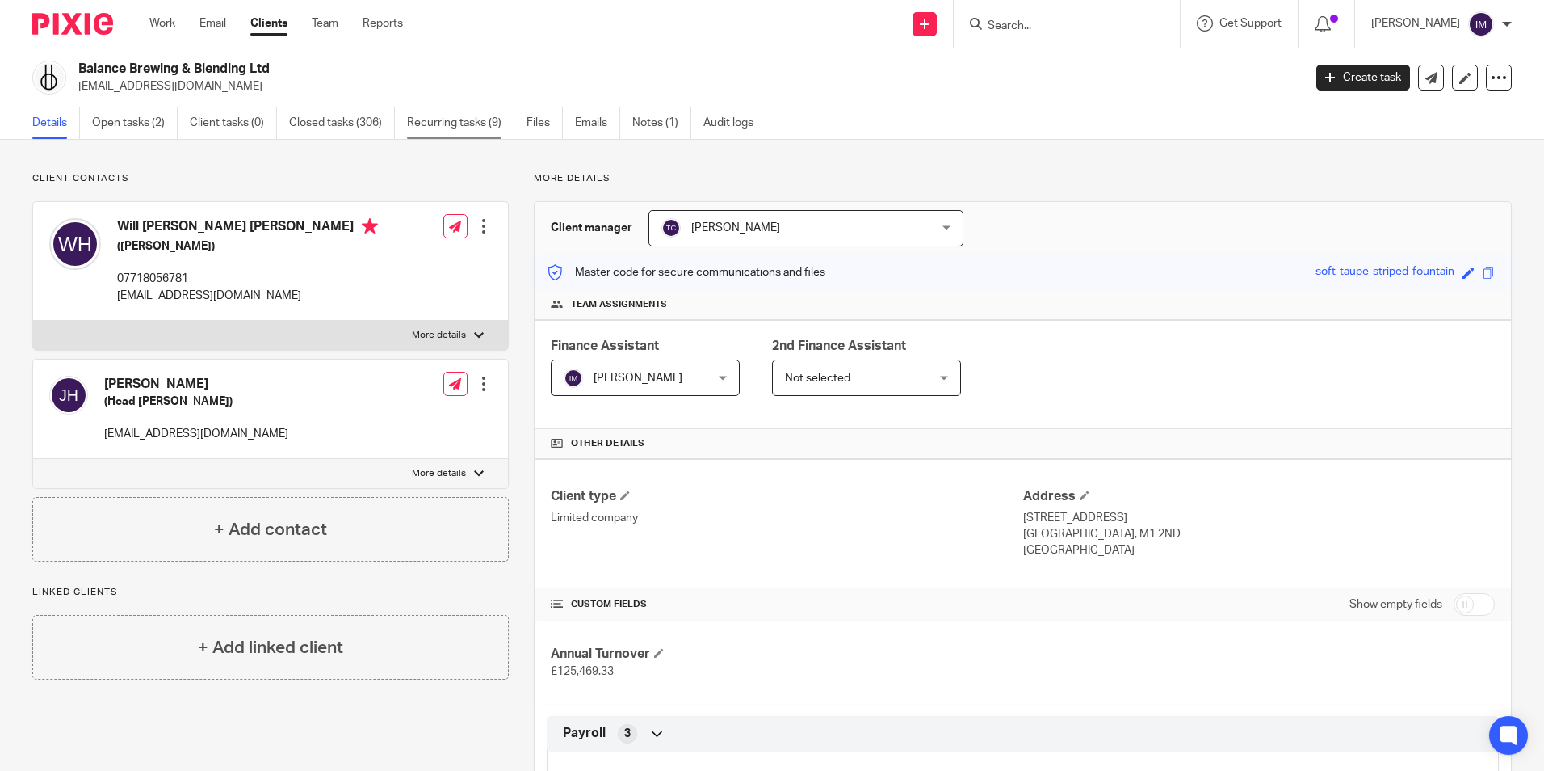
click at [464, 126] on link "Recurring tasks (9)" at bounding box center [460, 122] width 107 height 31
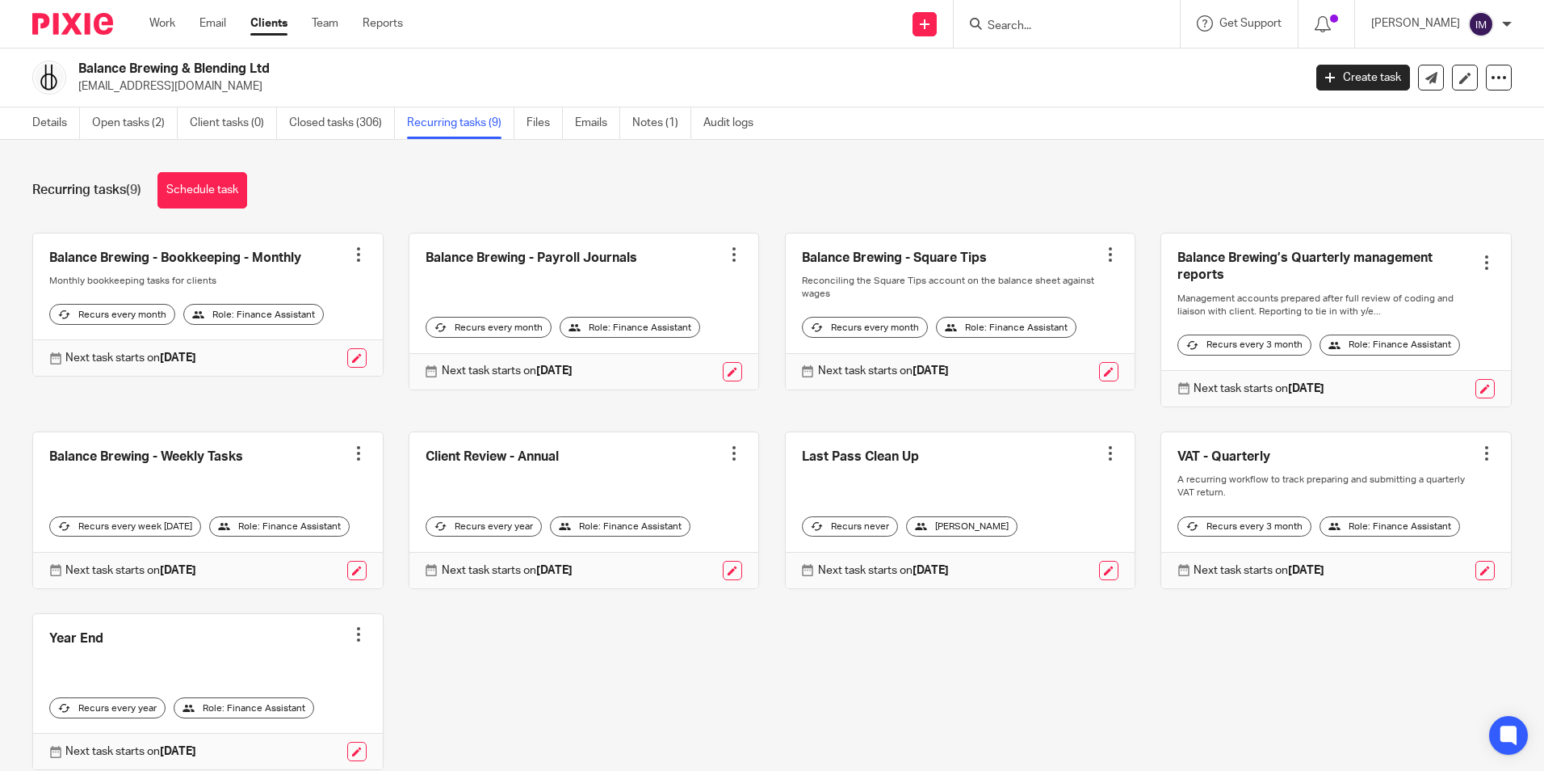
click at [238, 262] on link at bounding box center [208, 304] width 350 height 143
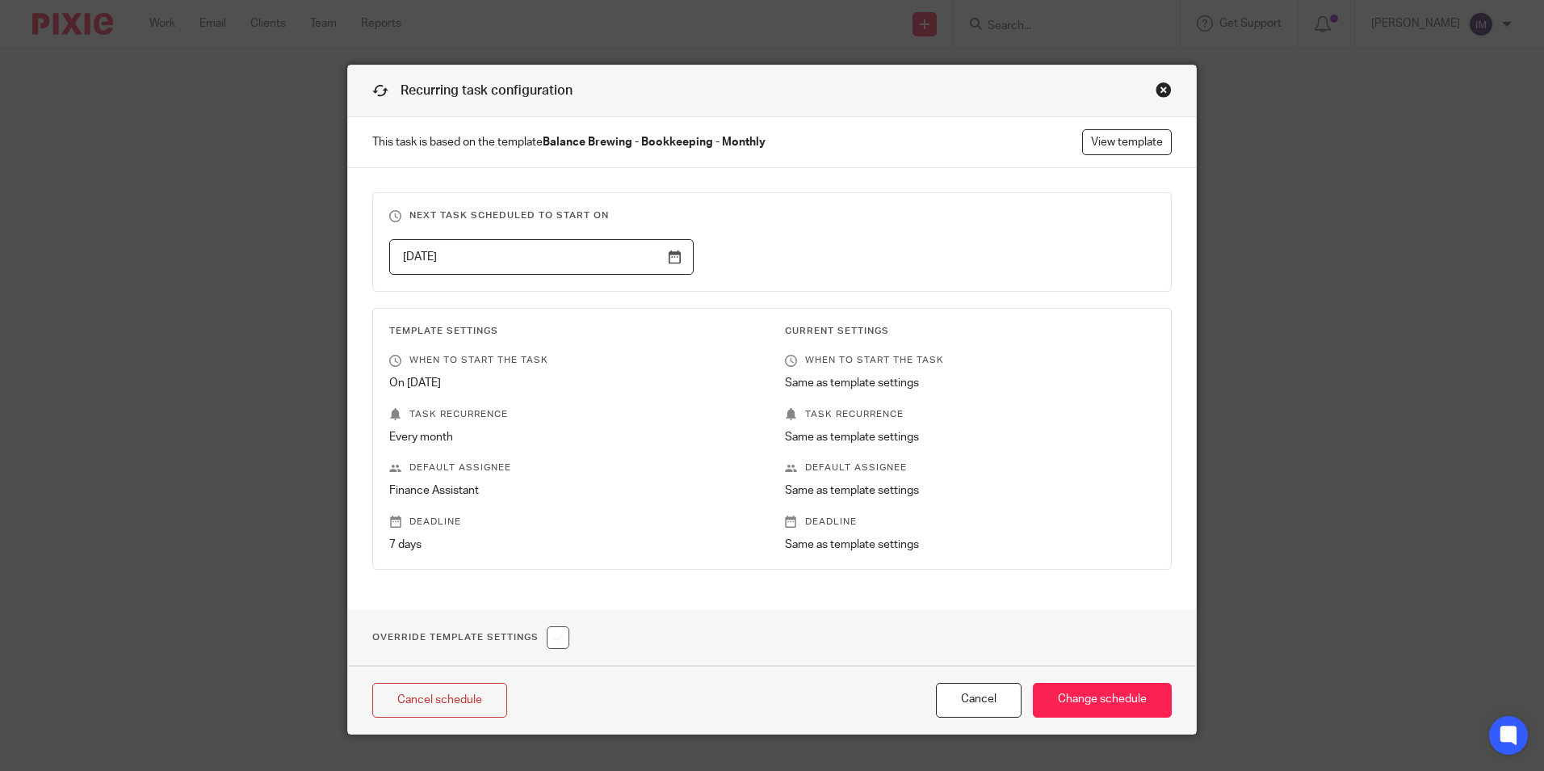
click at [1159, 87] on div "Close this dialog window" at bounding box center [1164, 90] width 16 height 16
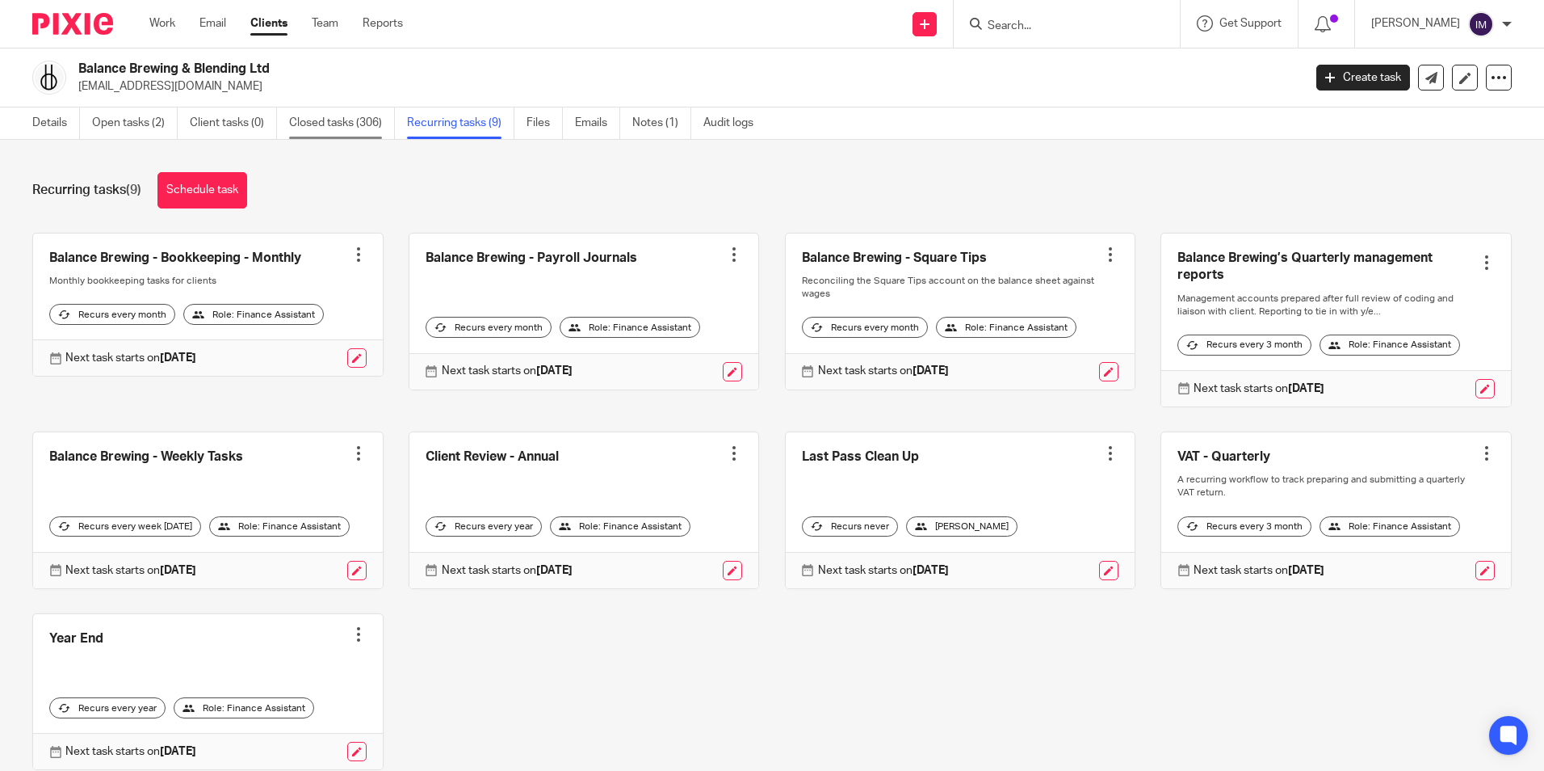
click at [338, 128] on link "Closed tasks (306)" at bounding box center [342, 122] width 106 height 31
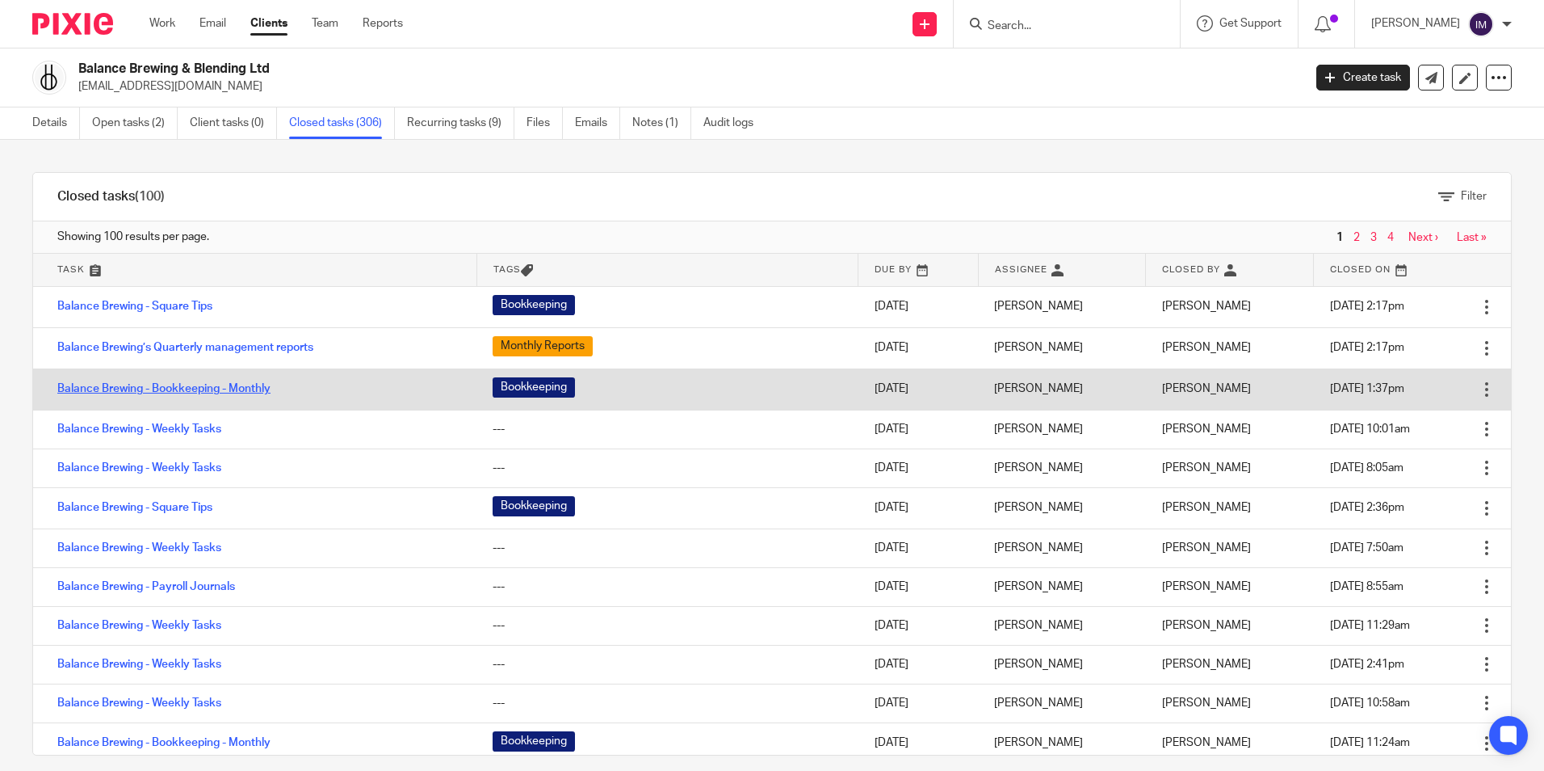
click at [236, 386] on link "Balance Brewing - Bookkeeping - Monthly" at bounding box center [163, 388] width 213 height 11
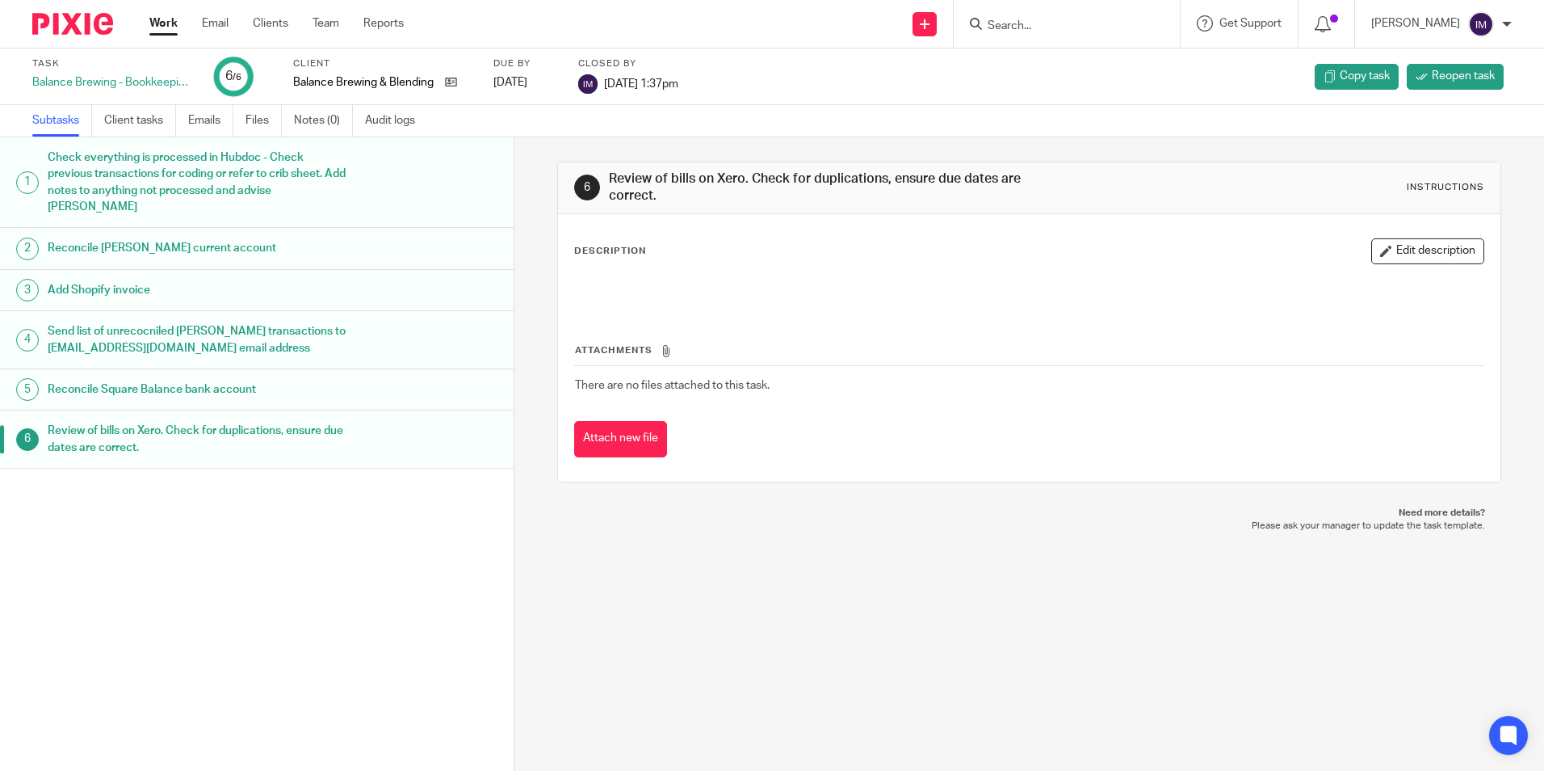
click at [298, 283] on h1 "Add Shopify invoice" at bounding box center [198, 290] width 300 height 24
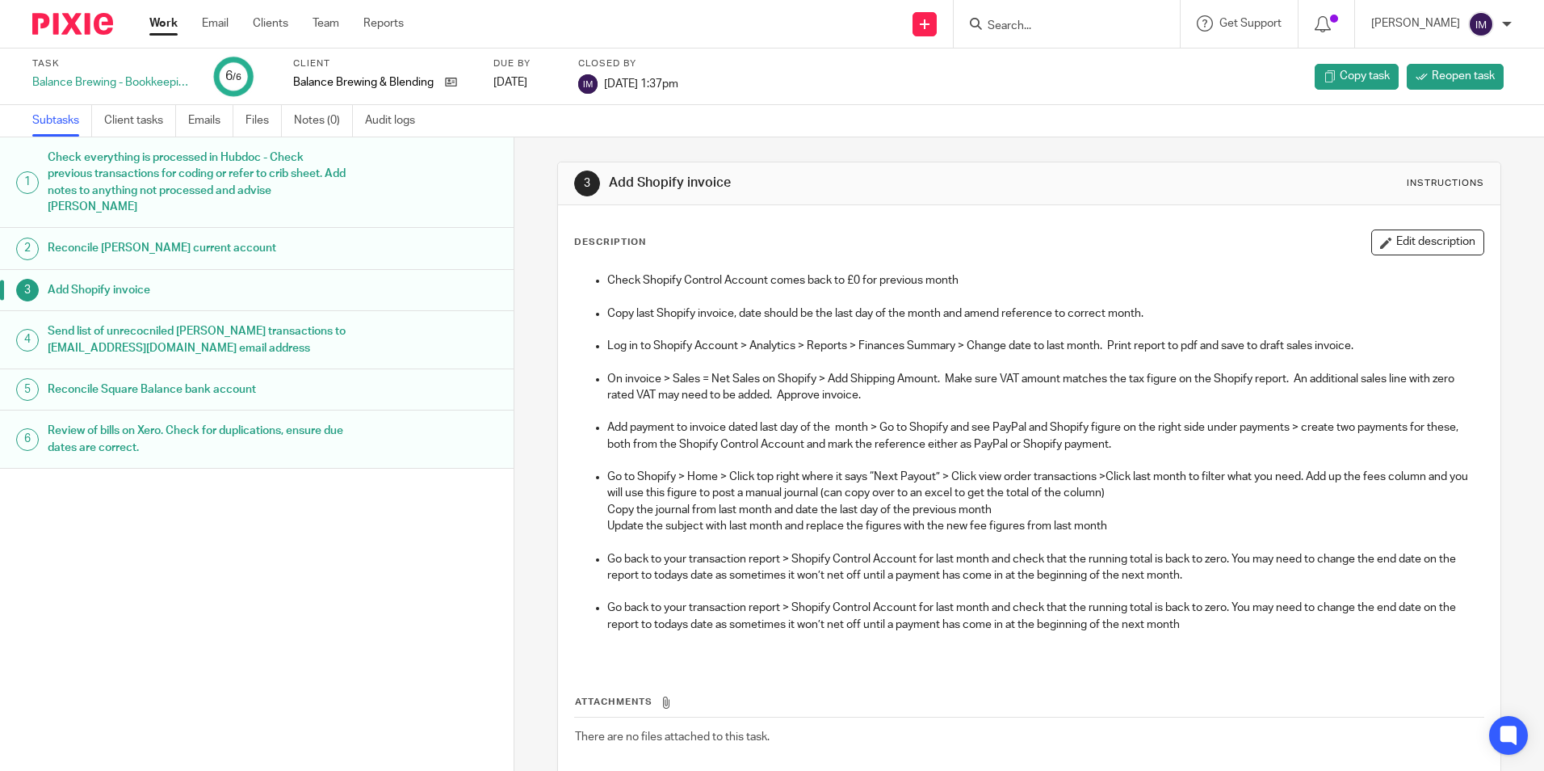
click at [202, 388] on h1 "Reconcile Square Balance bank account" at bounding box center [198, 389] width 300 height 24
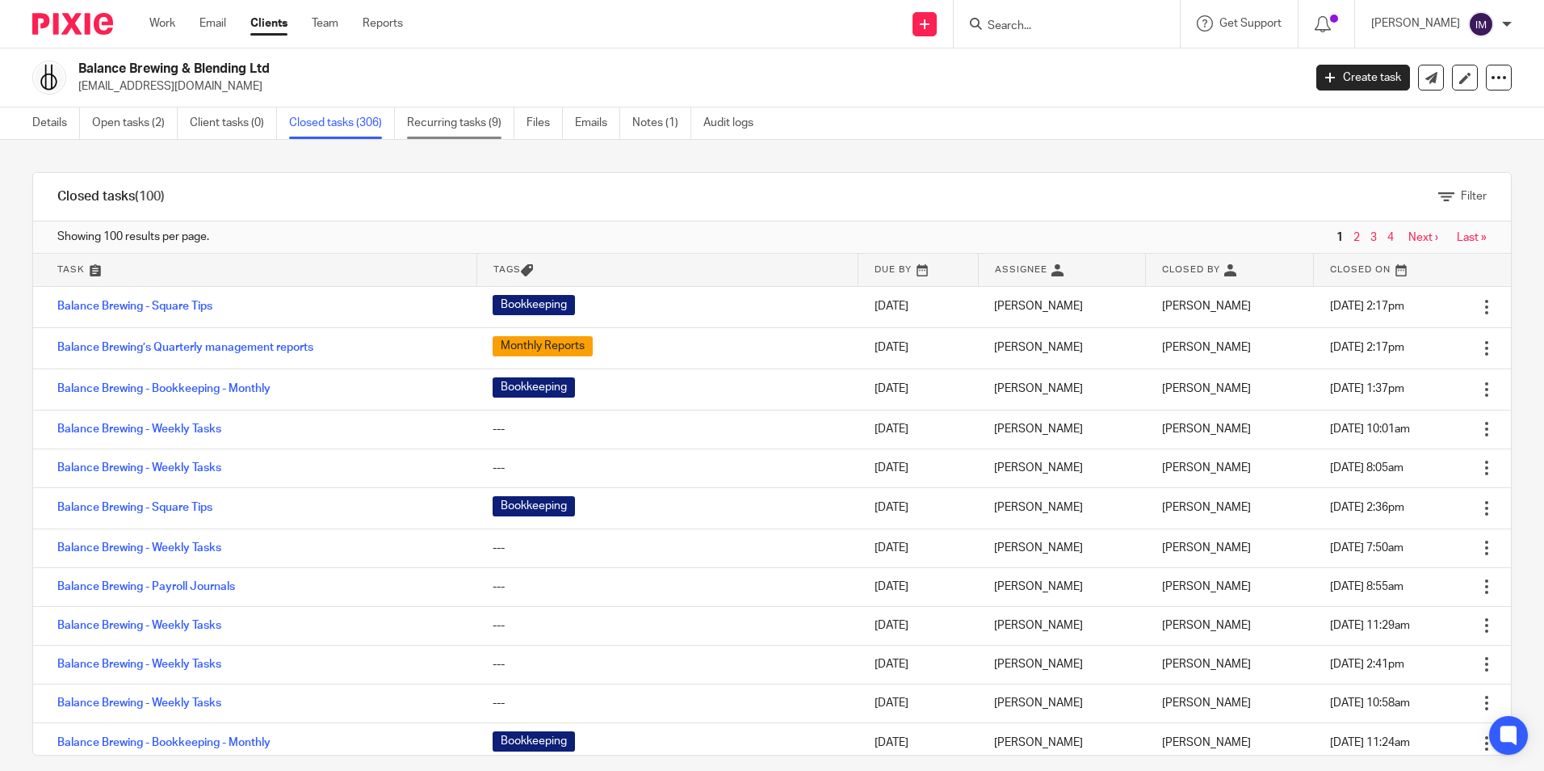
click at [448, 122] on link "Recurring tasks (9)" at bounding box center [460, 122] width 107 height 31
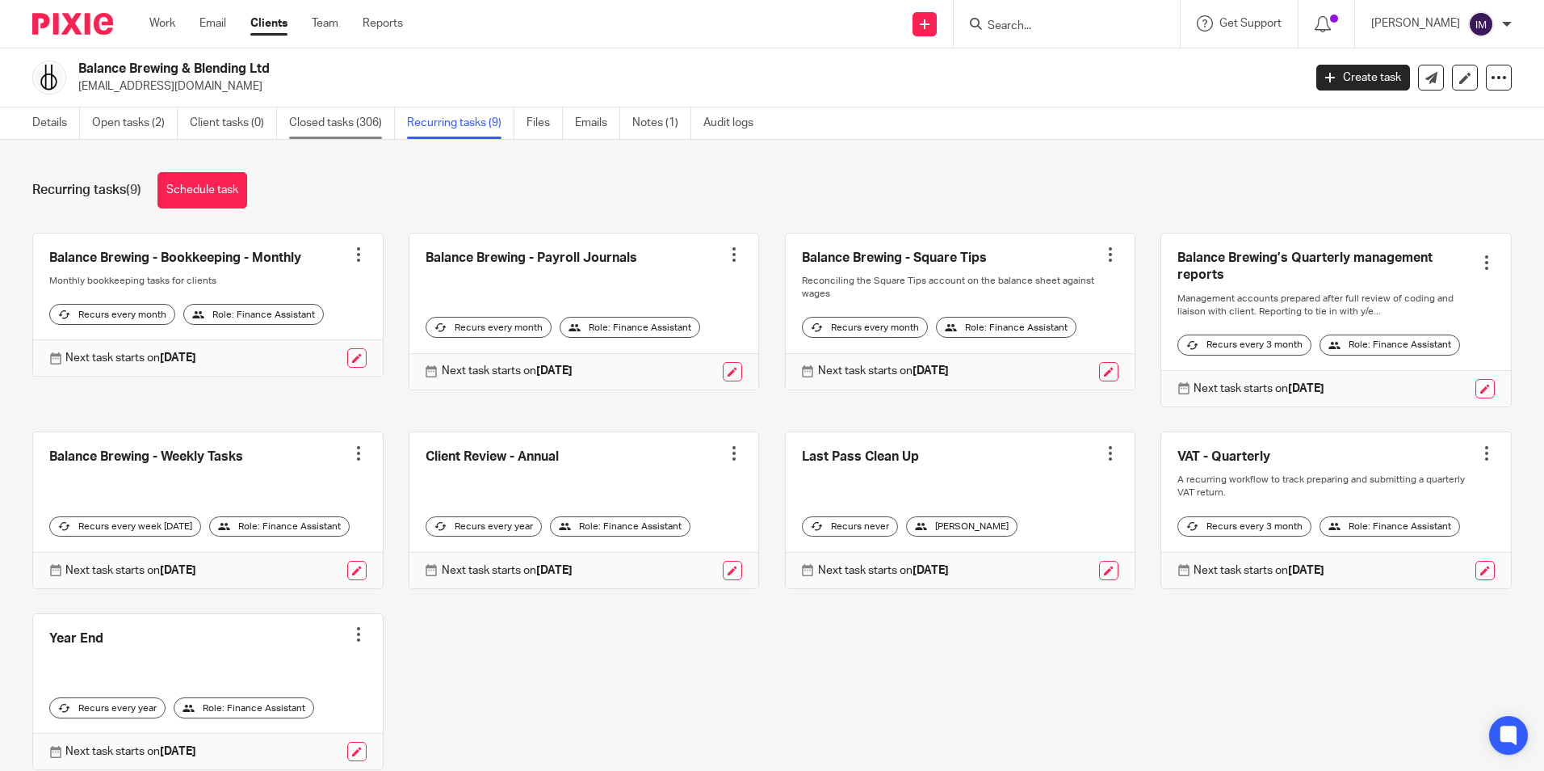
click at [342, 128] on link "Closed tasks (306)" at bounding box center [342, 122] width 106 height 31
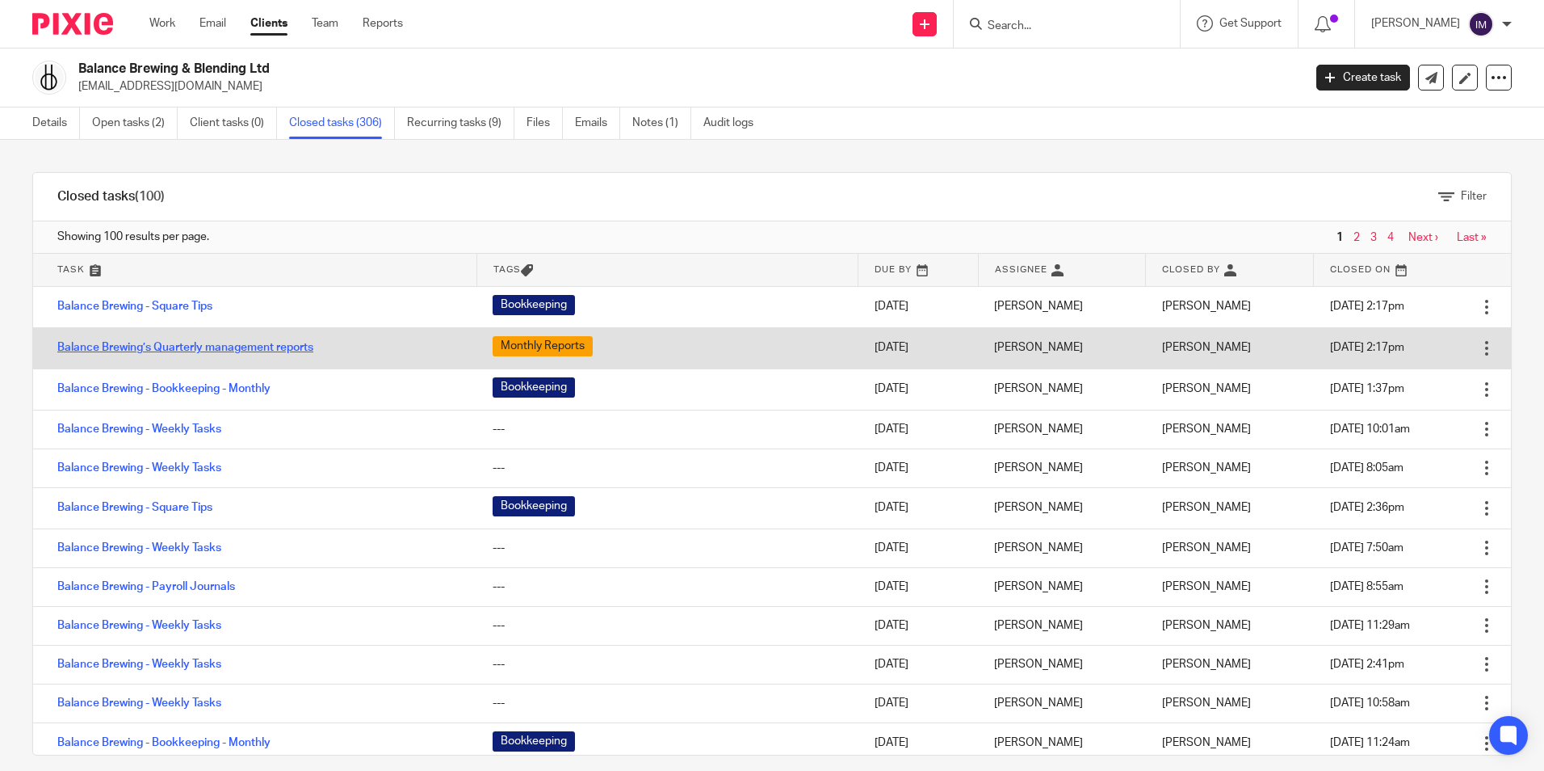
click at [269, 353] on link "Balance Brewing’s Quarterly management reports" at bounding box center [185, 347] width 256 height 11
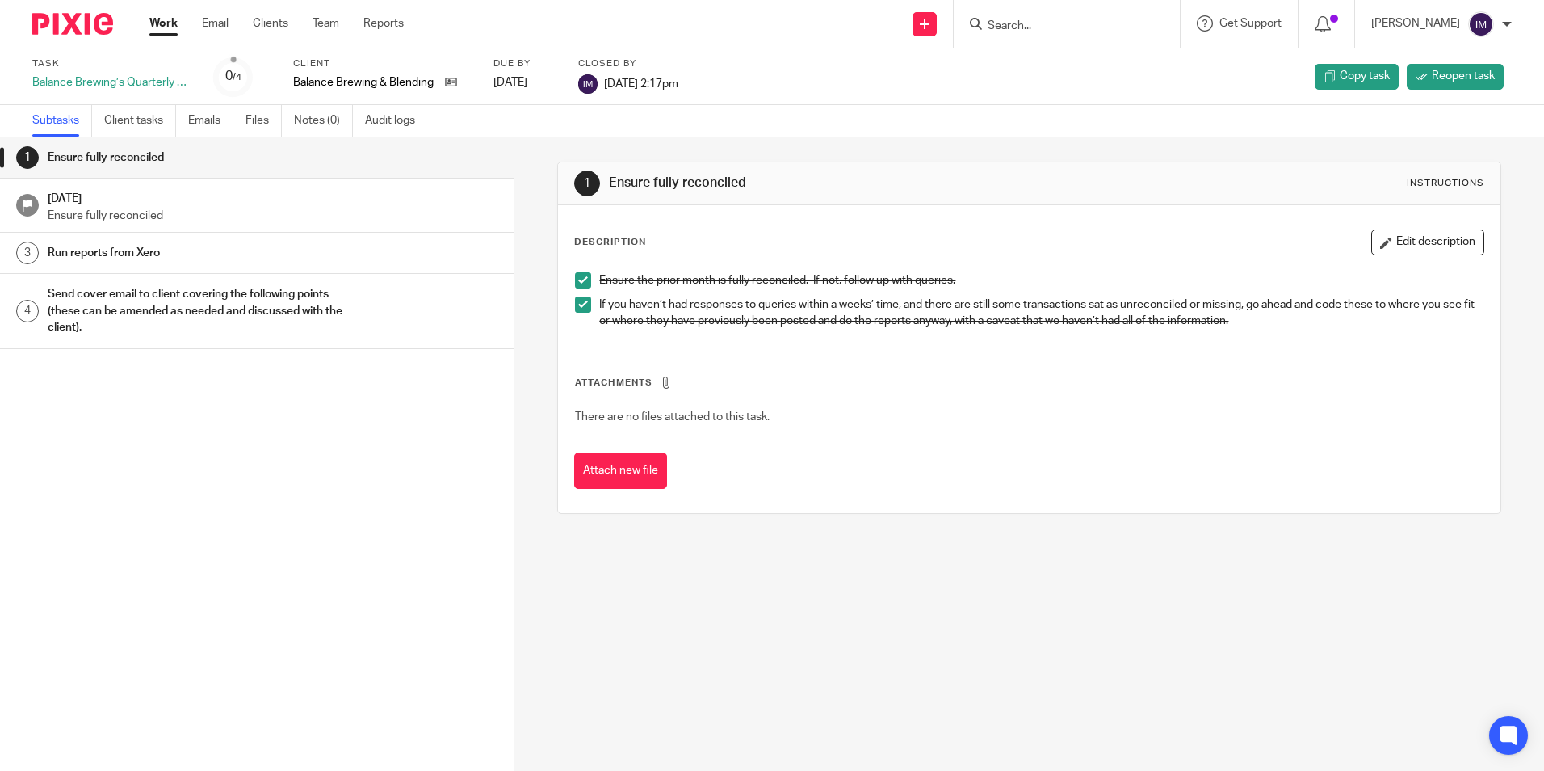
click at [208, 262] on h1 "Run reports from Xero" at bounding box center [198, 253] width 300 height 24
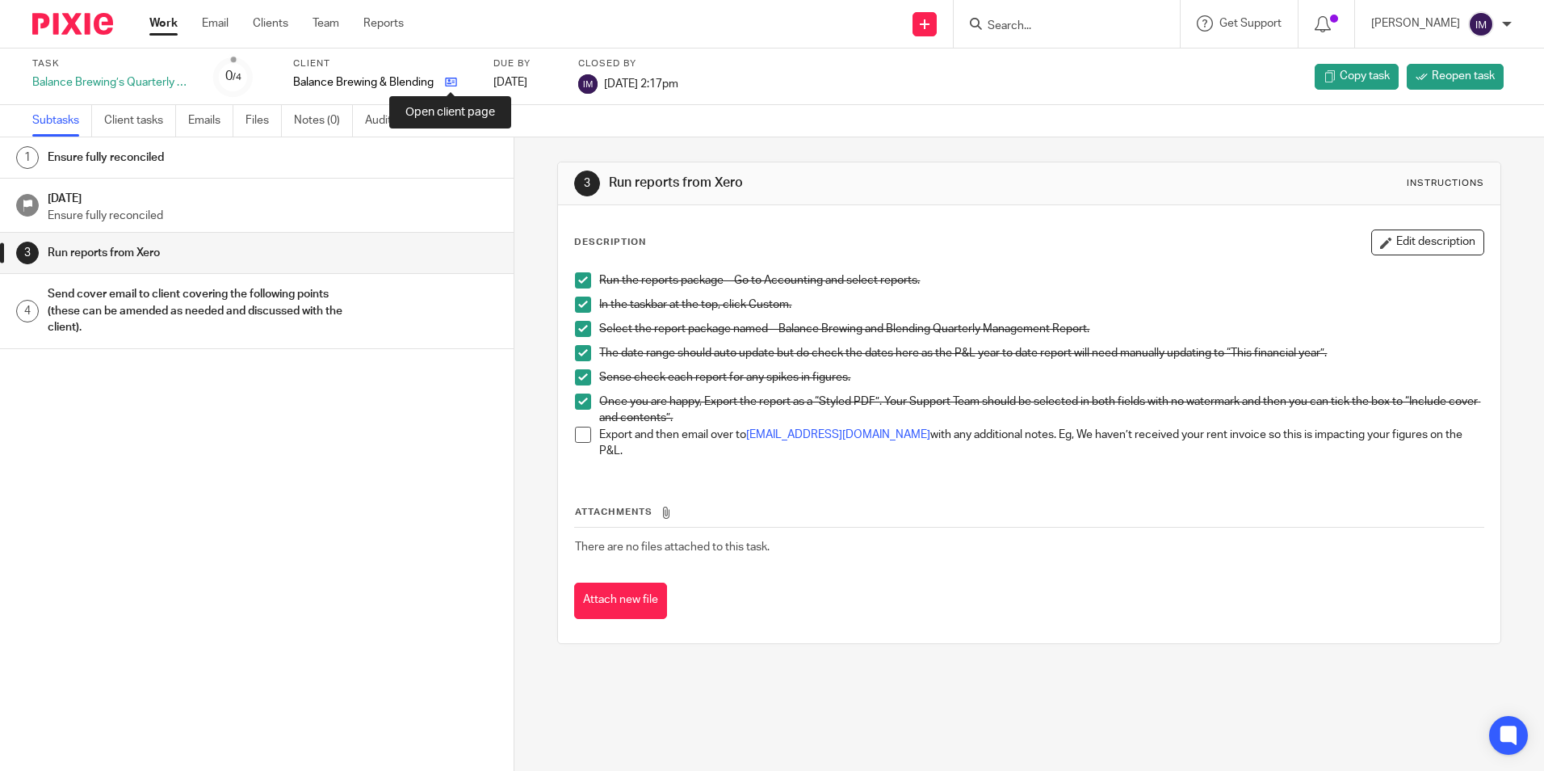
click at [457, 82] on icon at bounding box center [451, 82] width 12 height 12
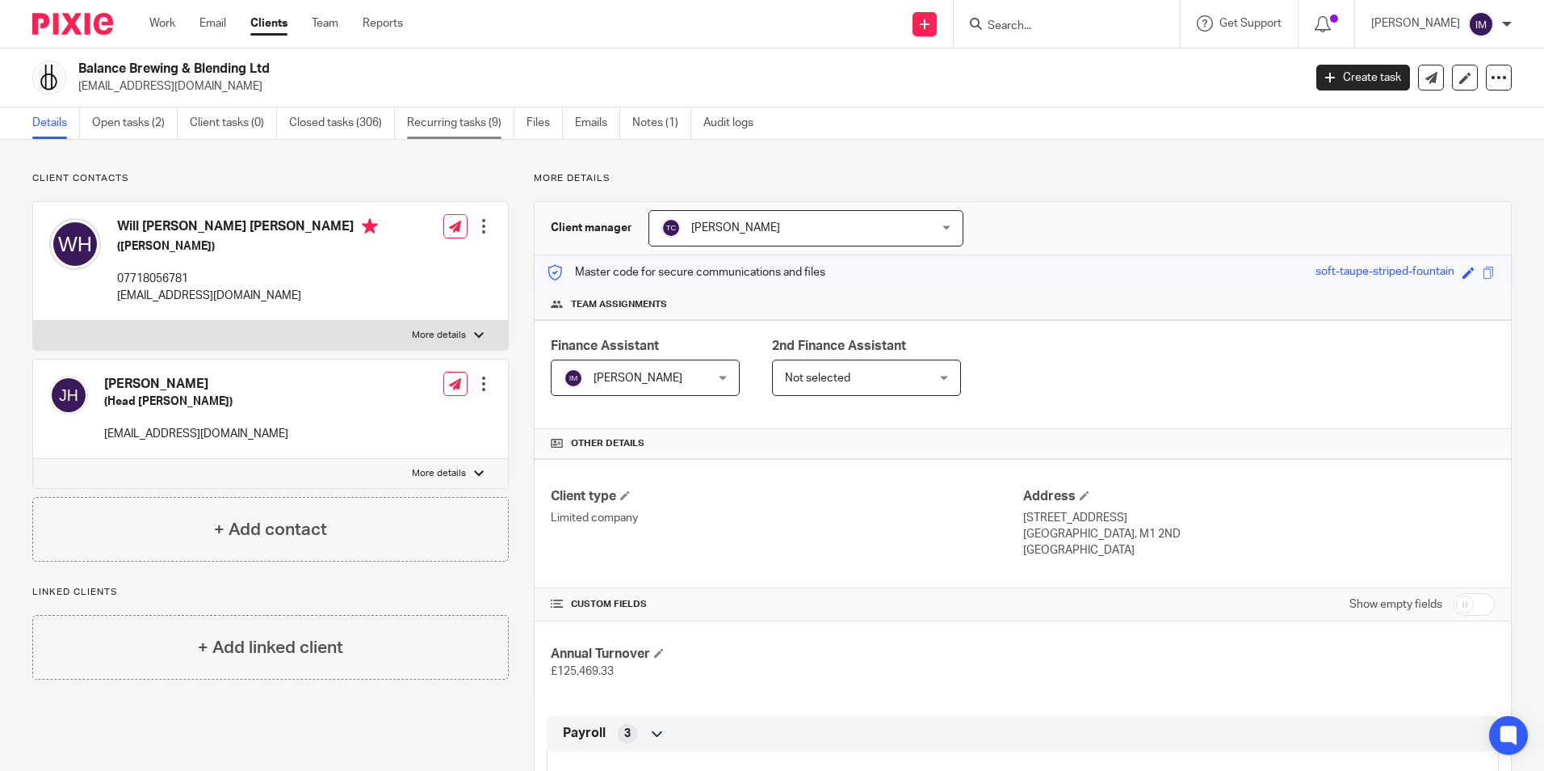
click at [442, 128] on link "Recurring tasks (9)" at bounding box center [460, 122] width 107 height 31
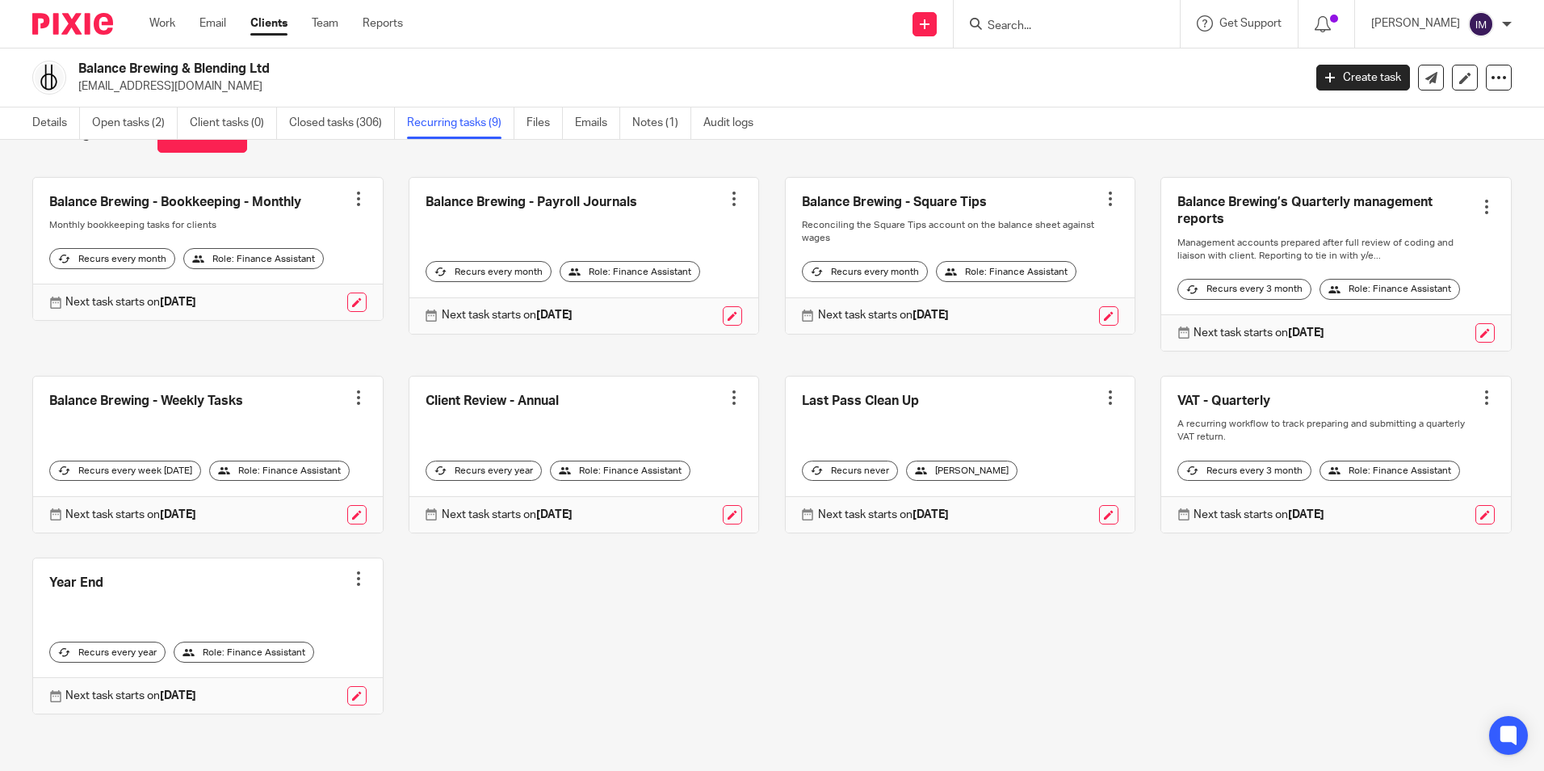
scroll to position [94, 0]
click at [359, 116] on link "Closed tasks (306)" at bounding box center [342, 122] width 106 height 31
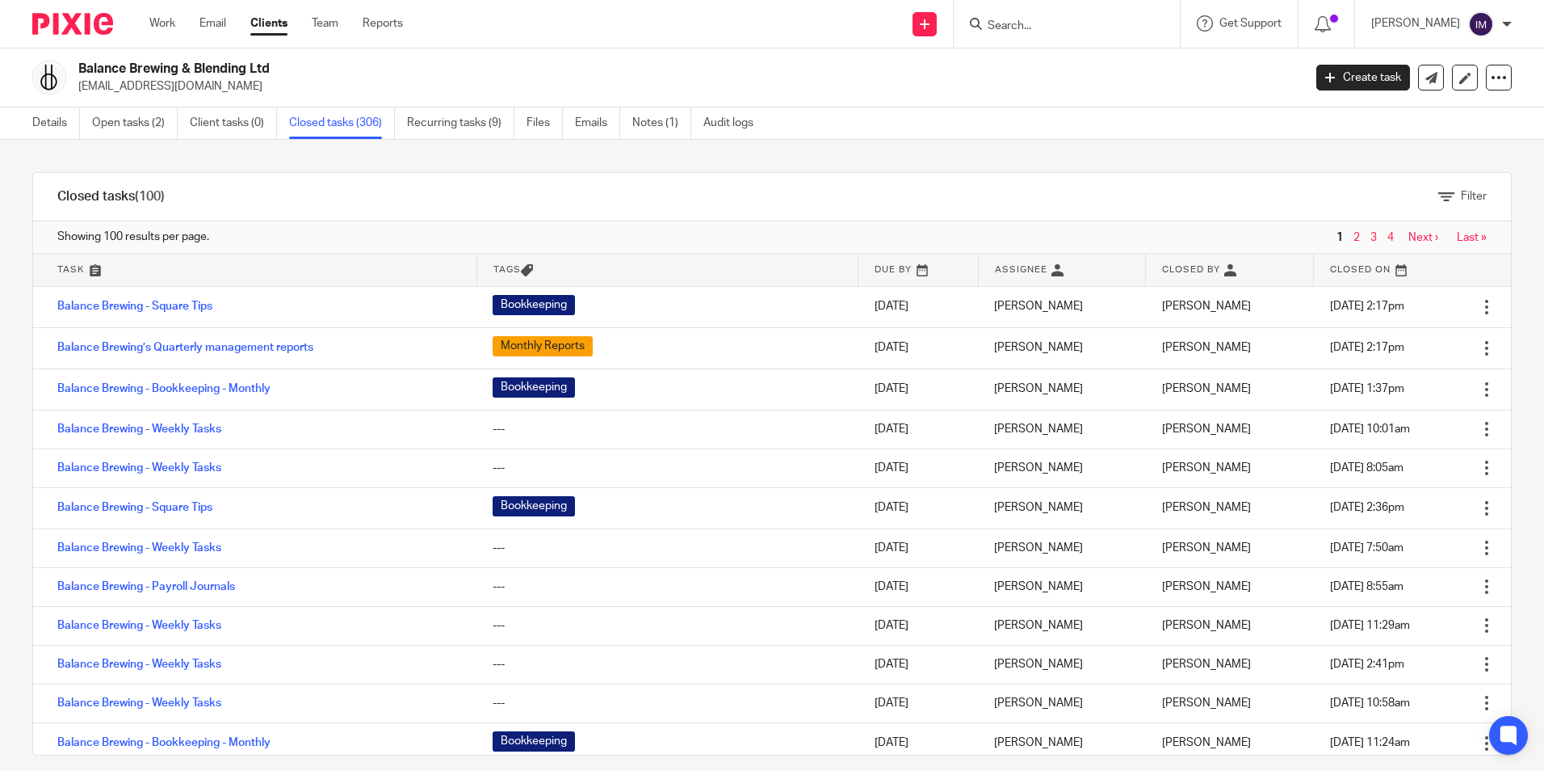
click at [276, 27] on link "Clients" at bounding box center [268, 23] width 37 height 16
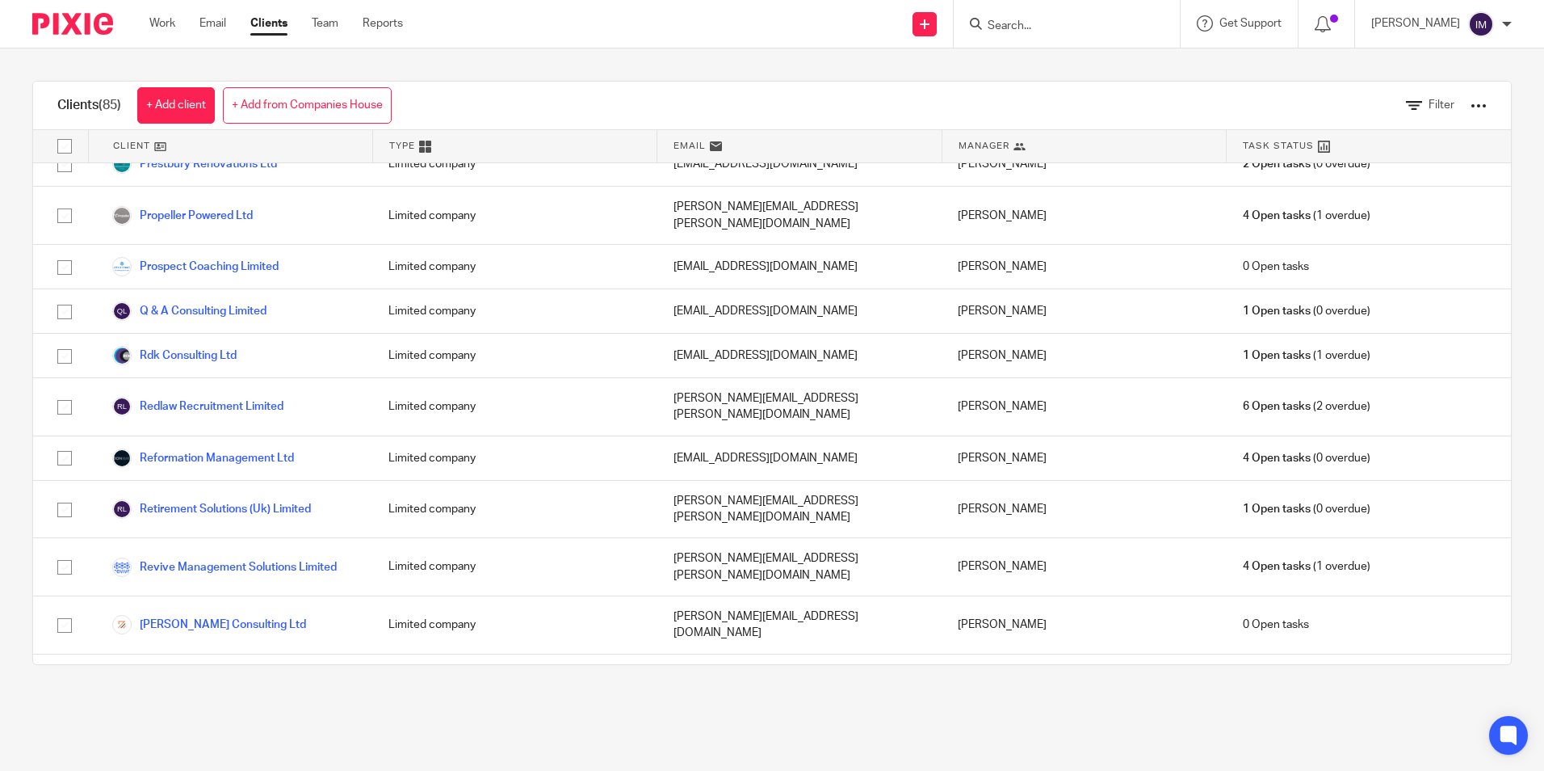
scroll to position [3069, 0]
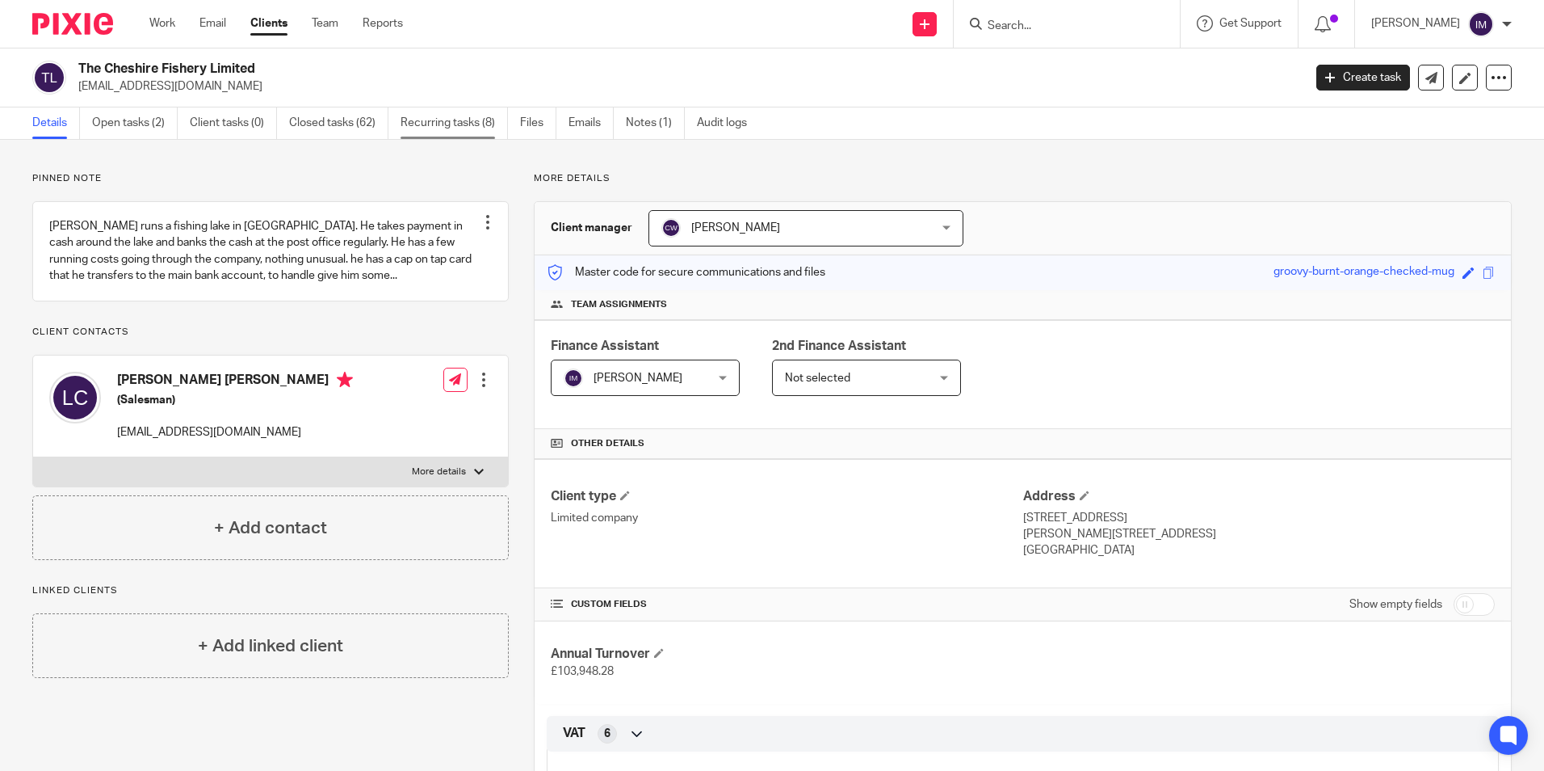
click at [436, 122] on link "Recurring tasks (8)" at bounding box center [454, 122] width 107 height 31
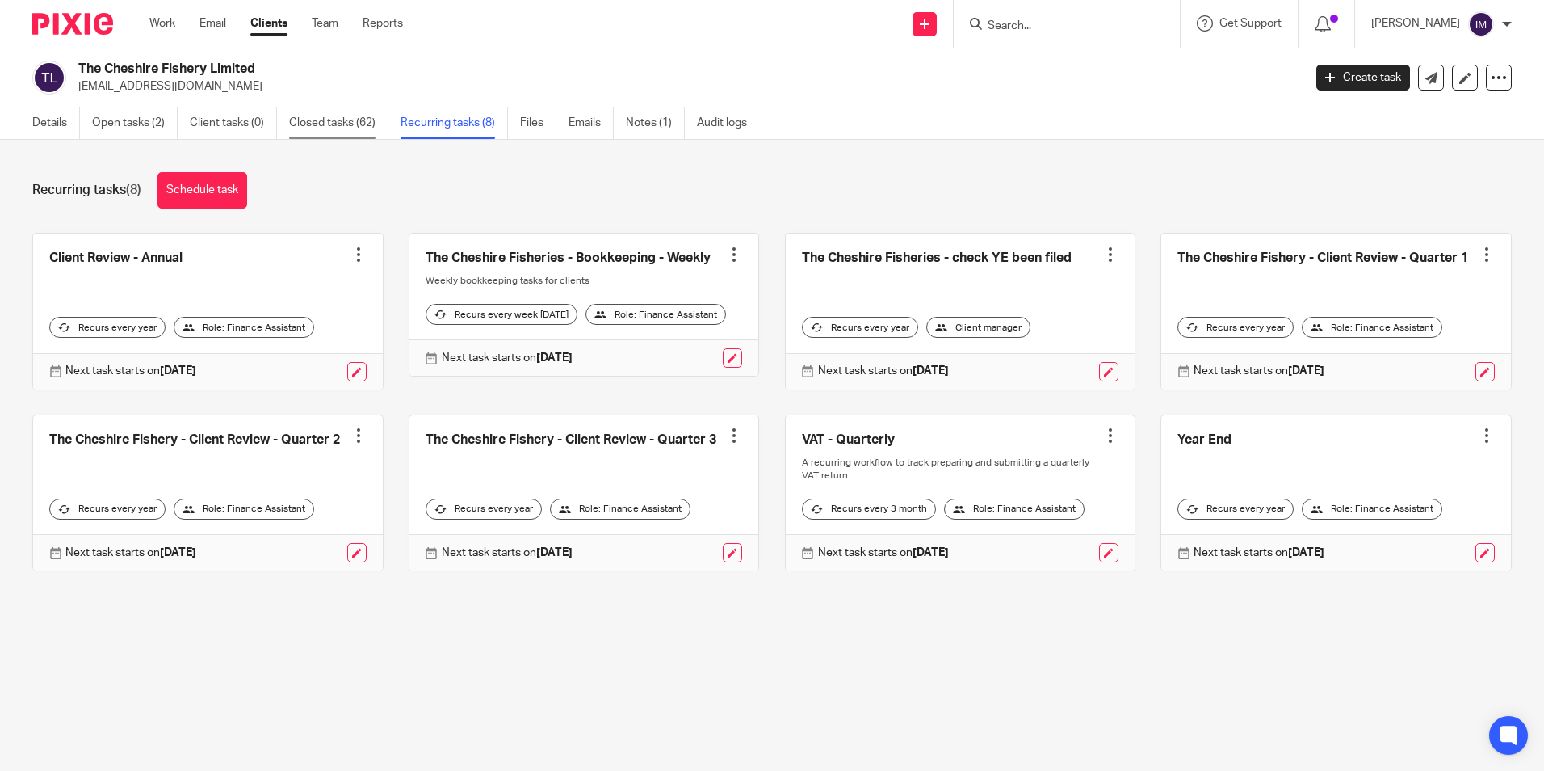
click at [328, 129] on link "Closed tasks (62)" at bounding box center [338, 122] width 99 height 31
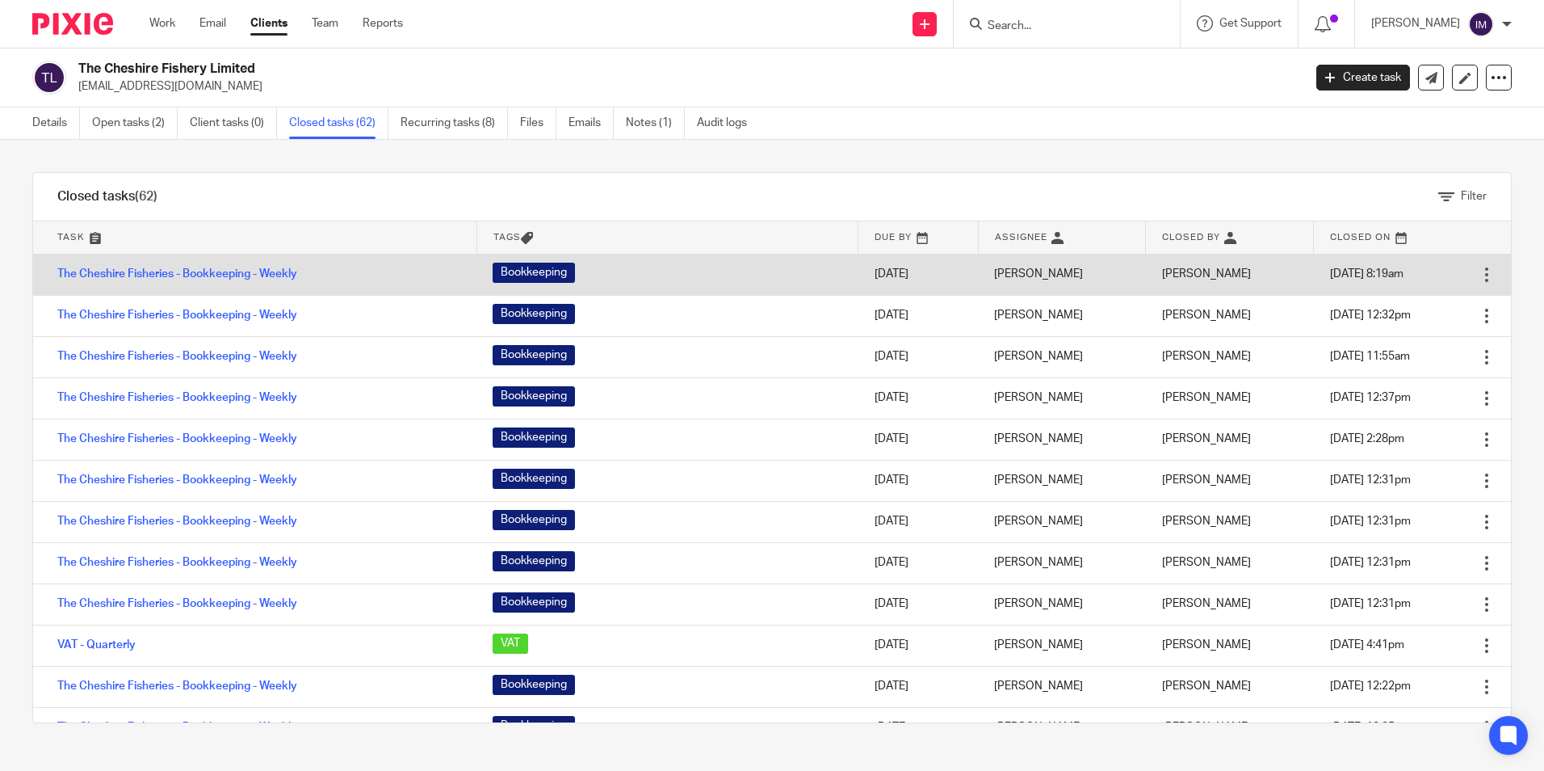
click at [221, 267] on td "The Cheshire Fisheries - Bookkeeping - Weekly" at bounding box center [254, 274] width 443 height 41
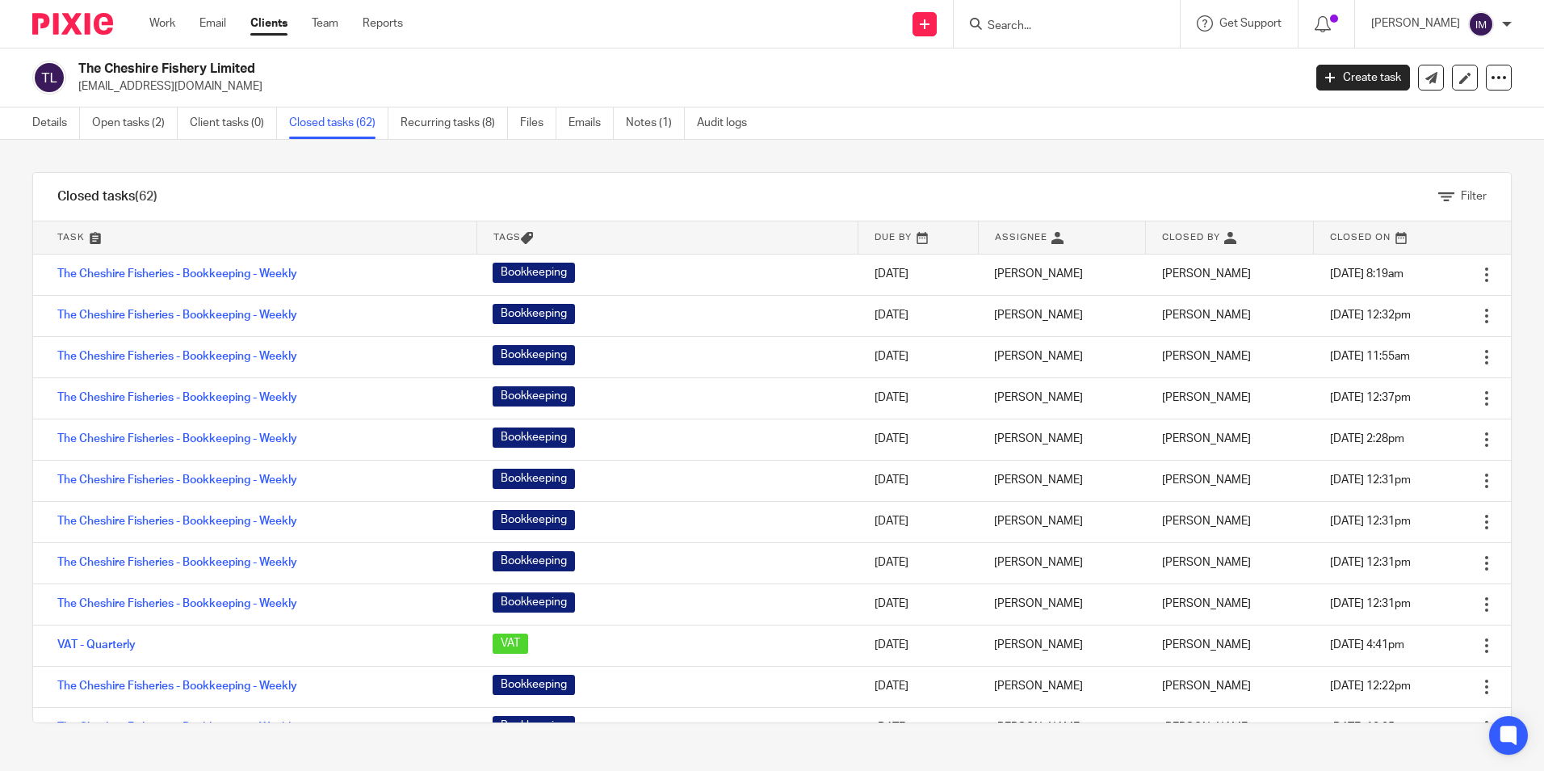
click at [265, 21] on link "Clients" at bounding box center [268, 23] width 37 height 16
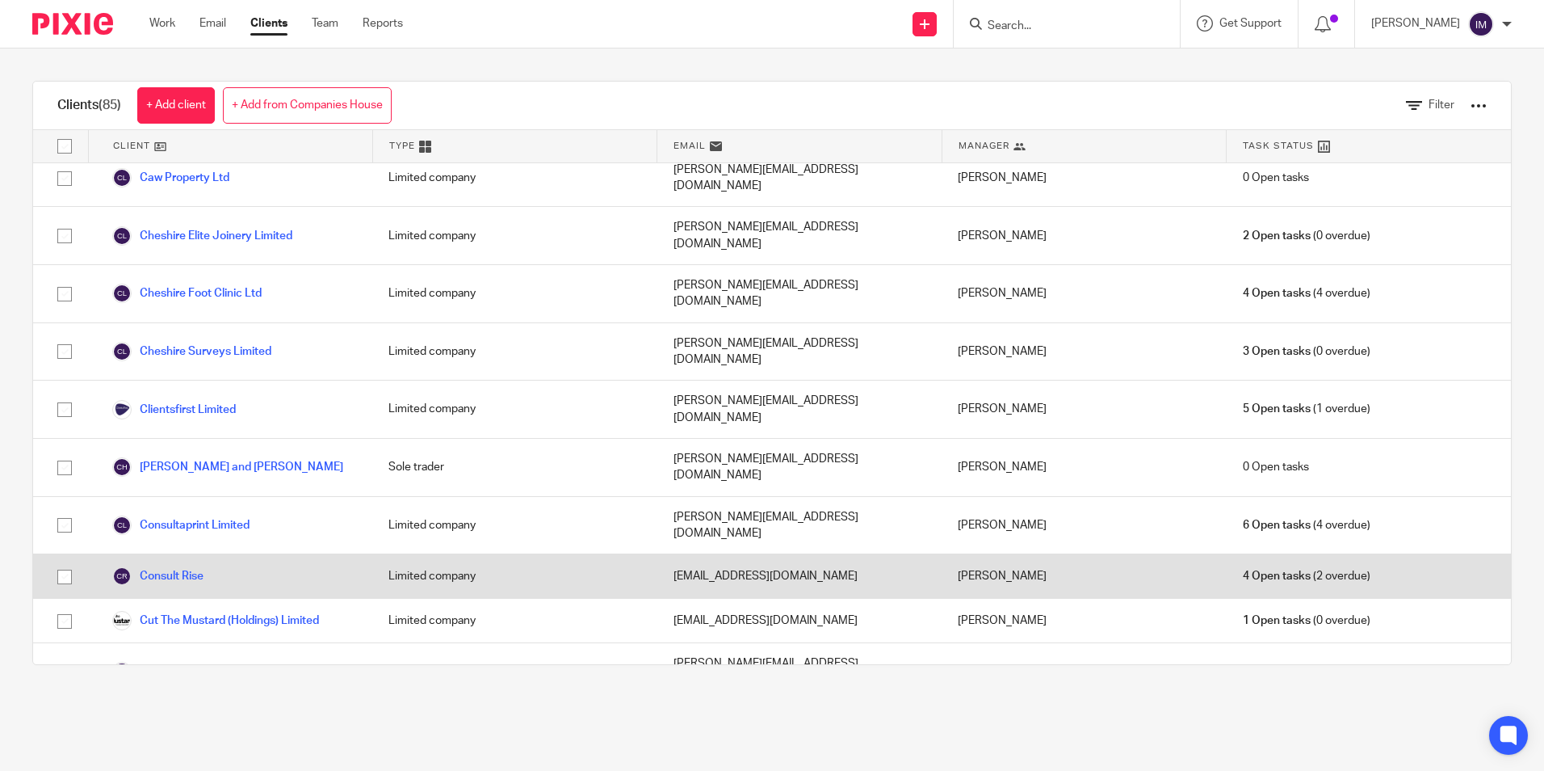
scroll to position [565, 0]
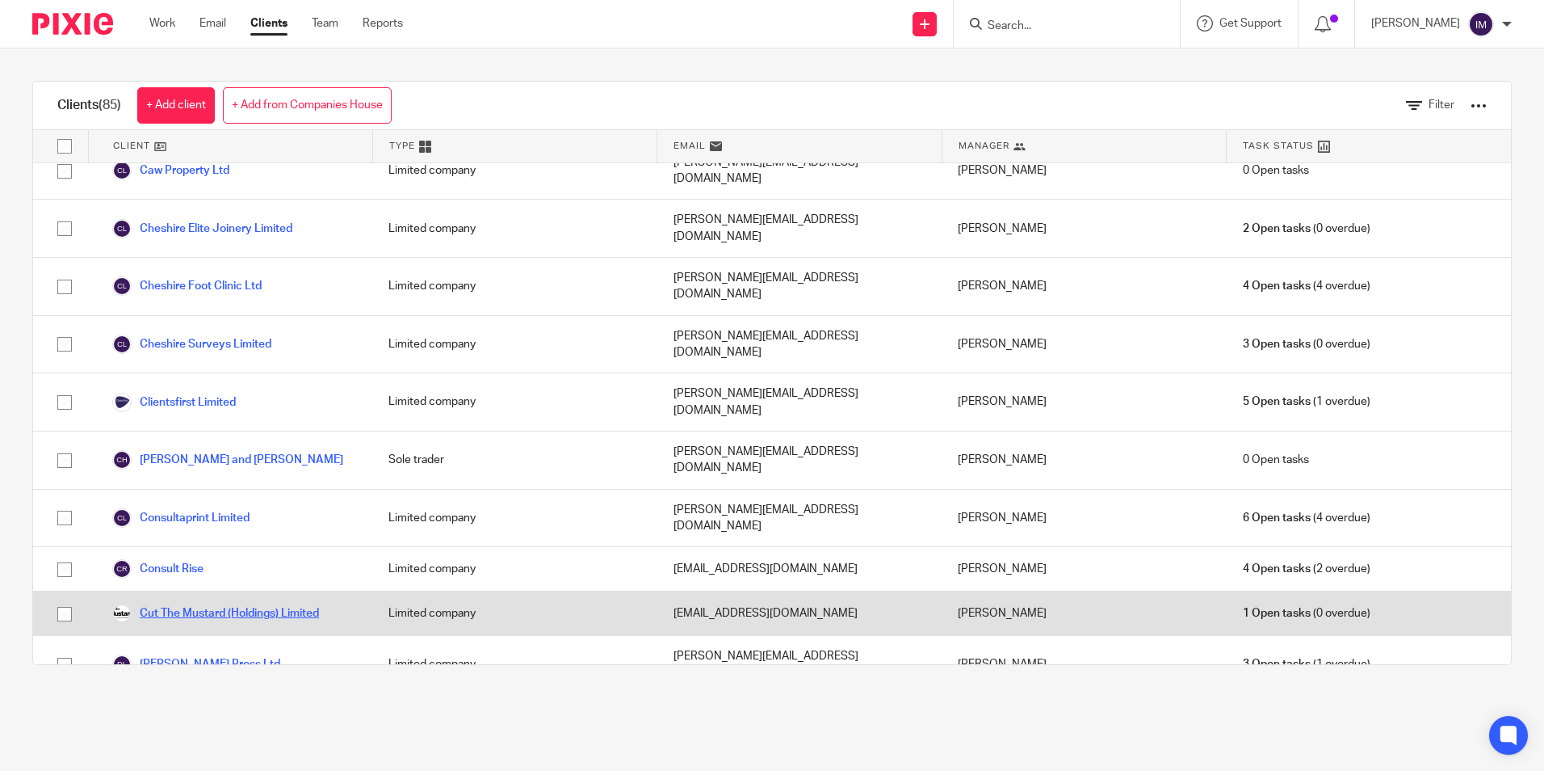
click at [242, 603] on link "Cut The Mustard (Holdings) Limited" at bounding box center [215, 612] width 207 height 19
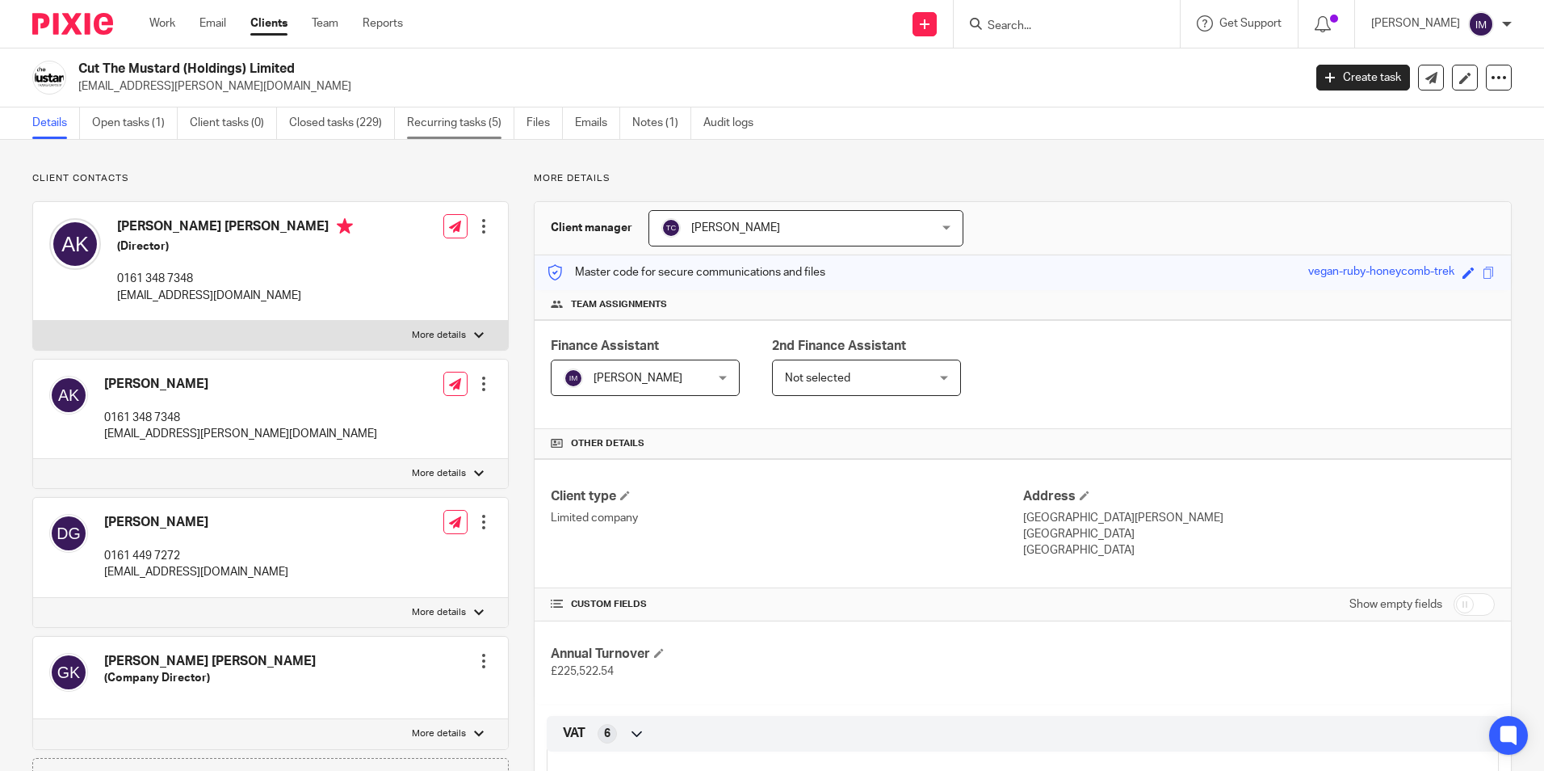
click at [457, 126] on link "Recurring tasks (5)" at bounding box center [460, 122] width 107 height 31
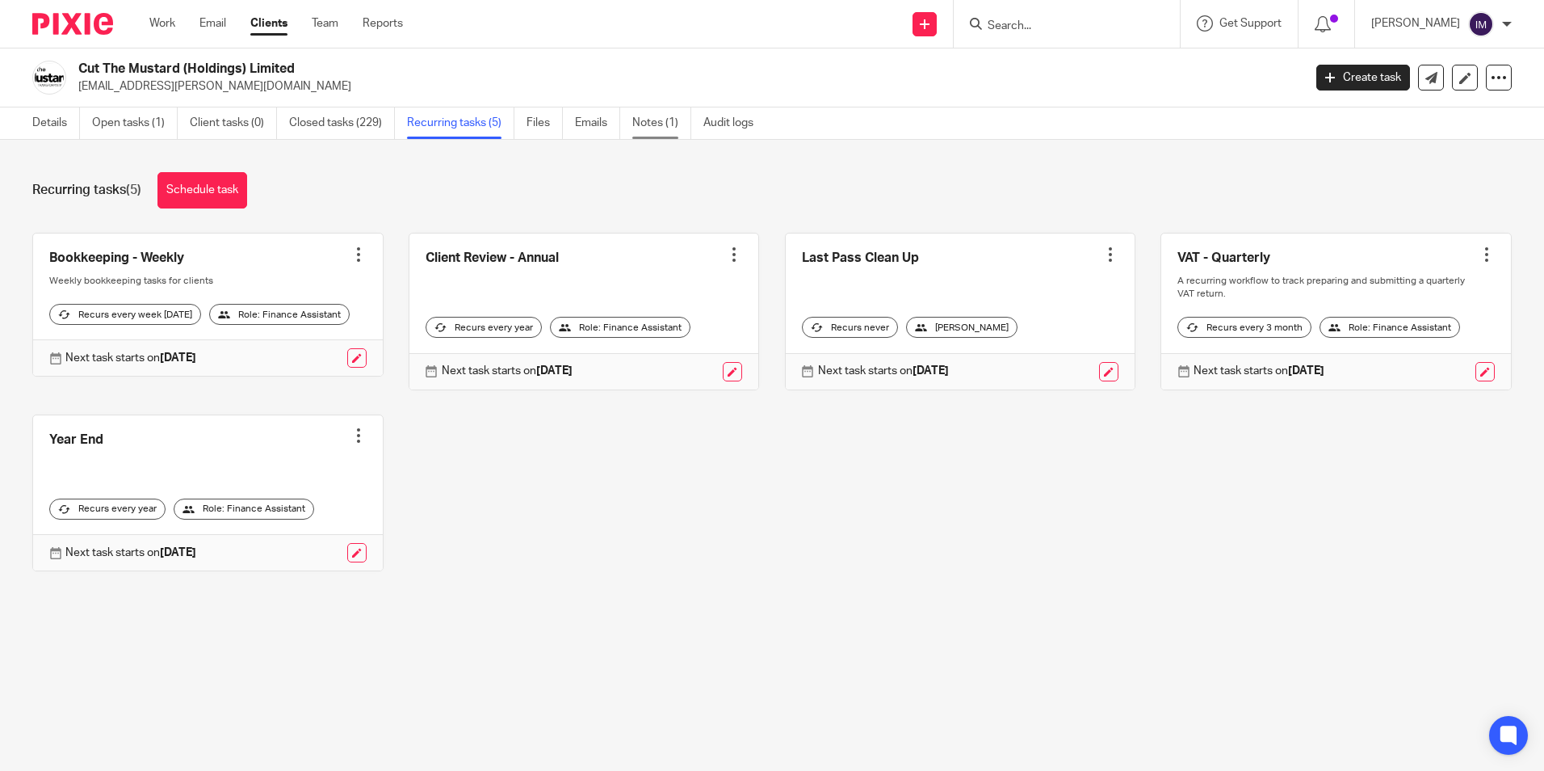
click at [640, 119] on link "Notes (1)" at bounding box center [661, 122] width 59 height 31
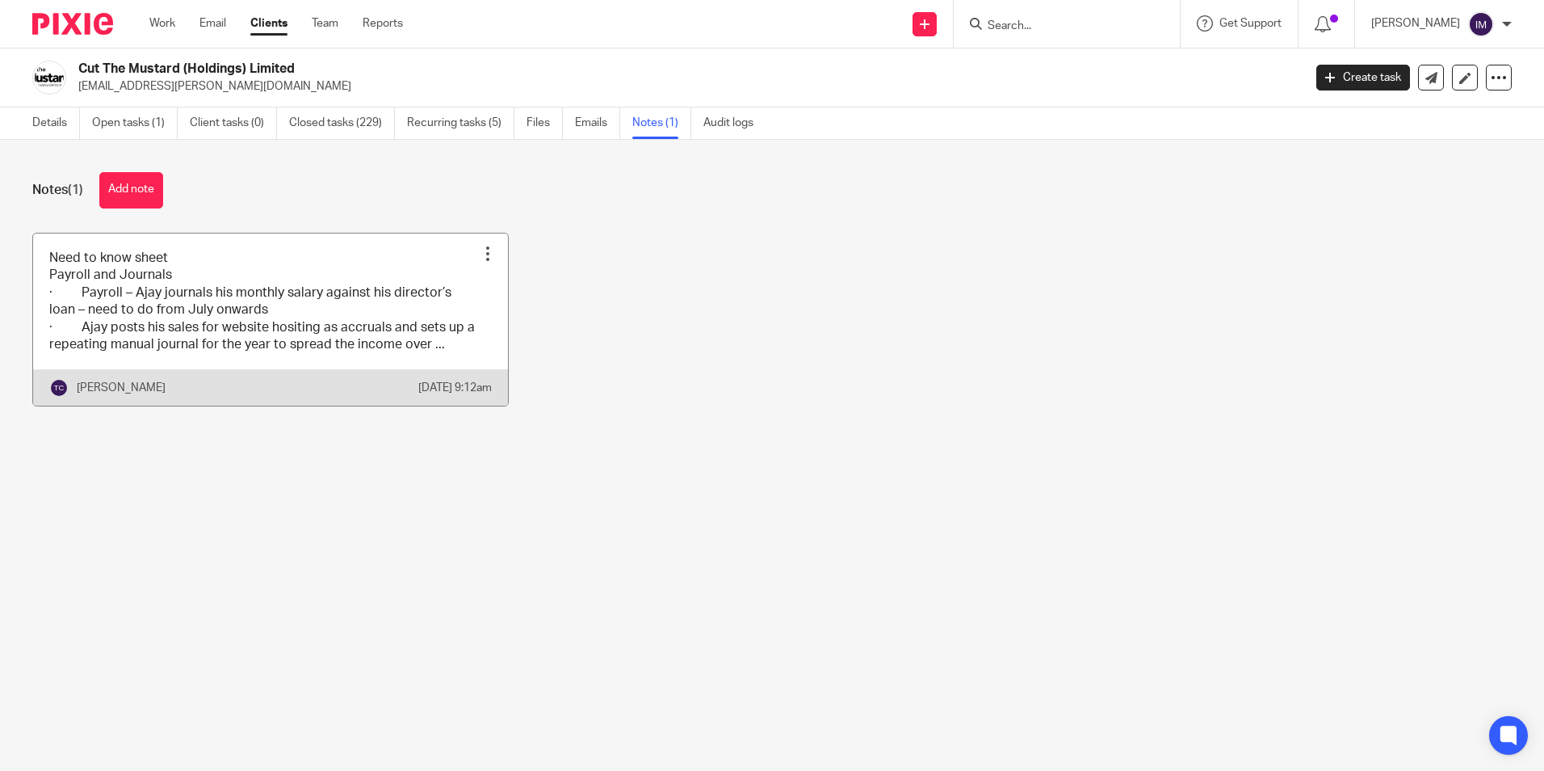
click at [196, 334] on link at bounding box center [270, 319] width 475 height 173
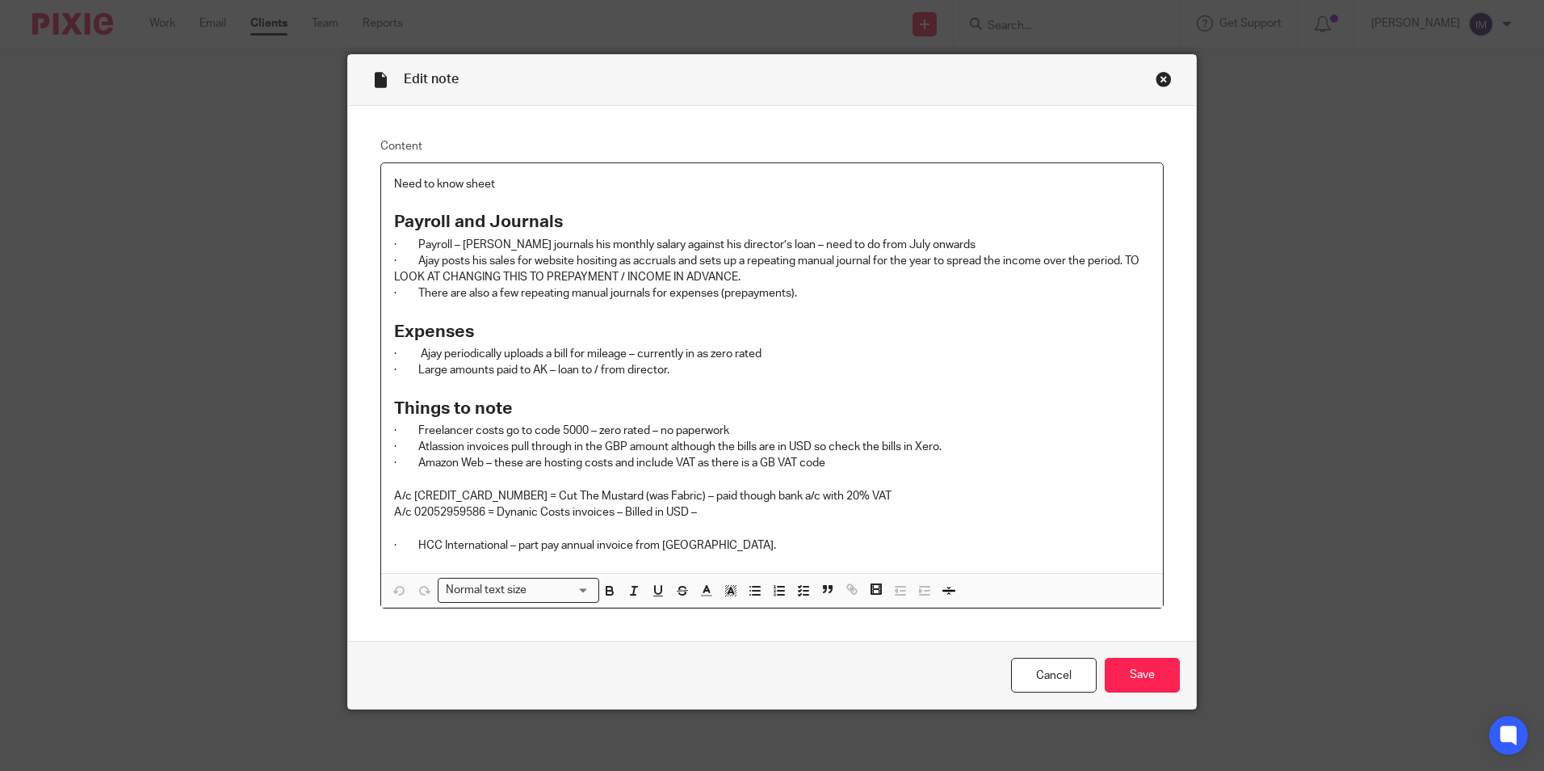
scroll to position [14, 0]
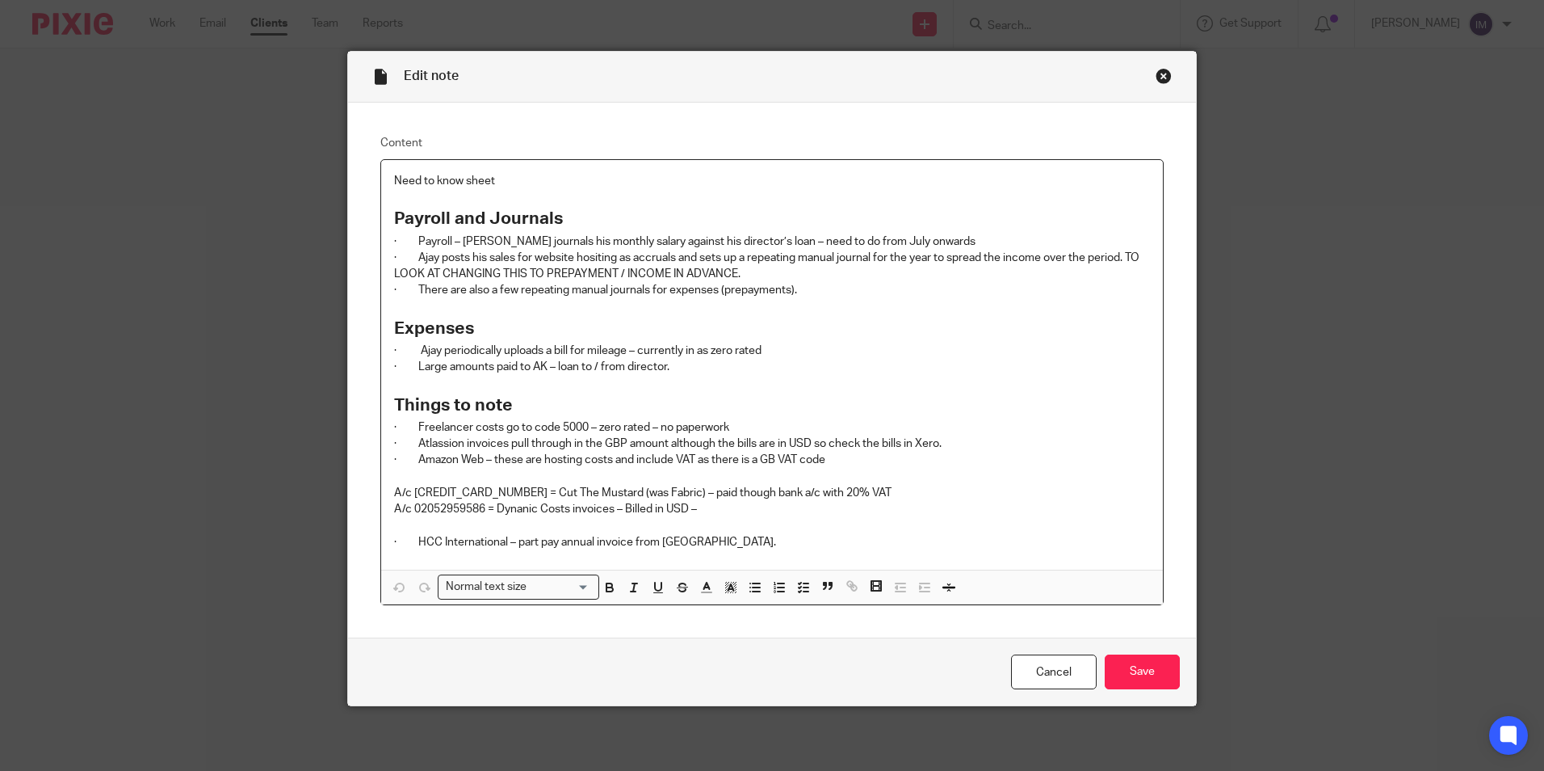
click at [1156, 79] on div "Close this dialog window" at bounding box center [1164, 76] width 16 height 16
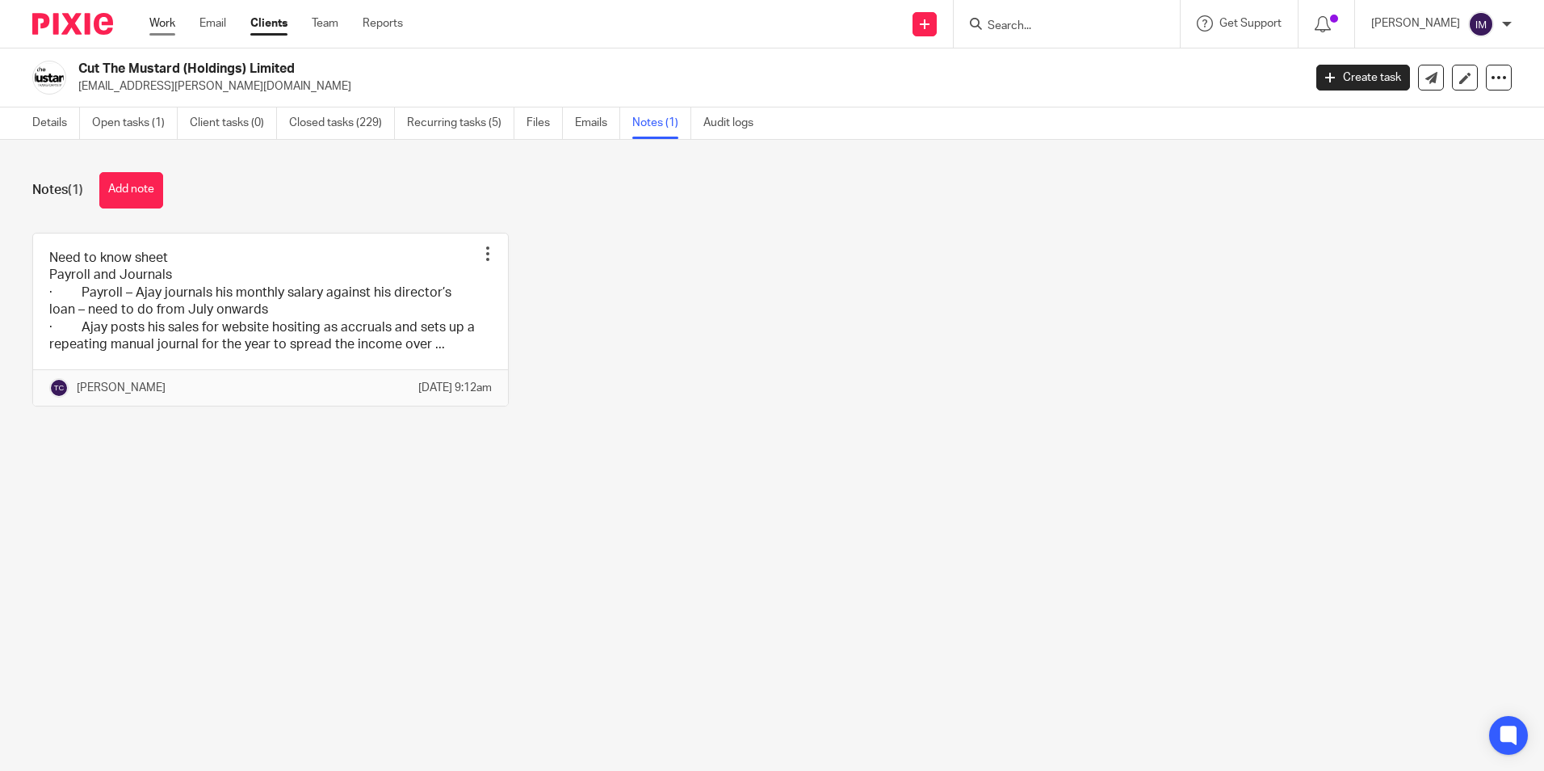
click at [158, 27] on link "Work" at bounding box center [162, 23] width 26 height 16
